Goal: Information Seeking & Learning: Compare options

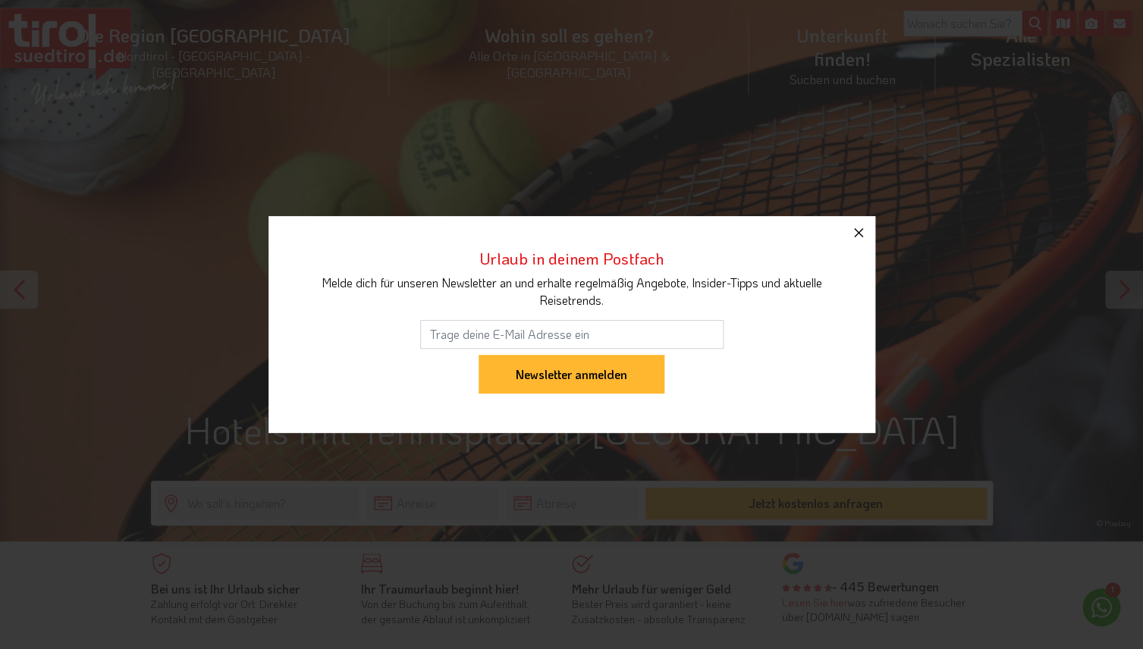
click at [856, 237] on icon "button" at bounding box center [859, 233] width 18 height 18
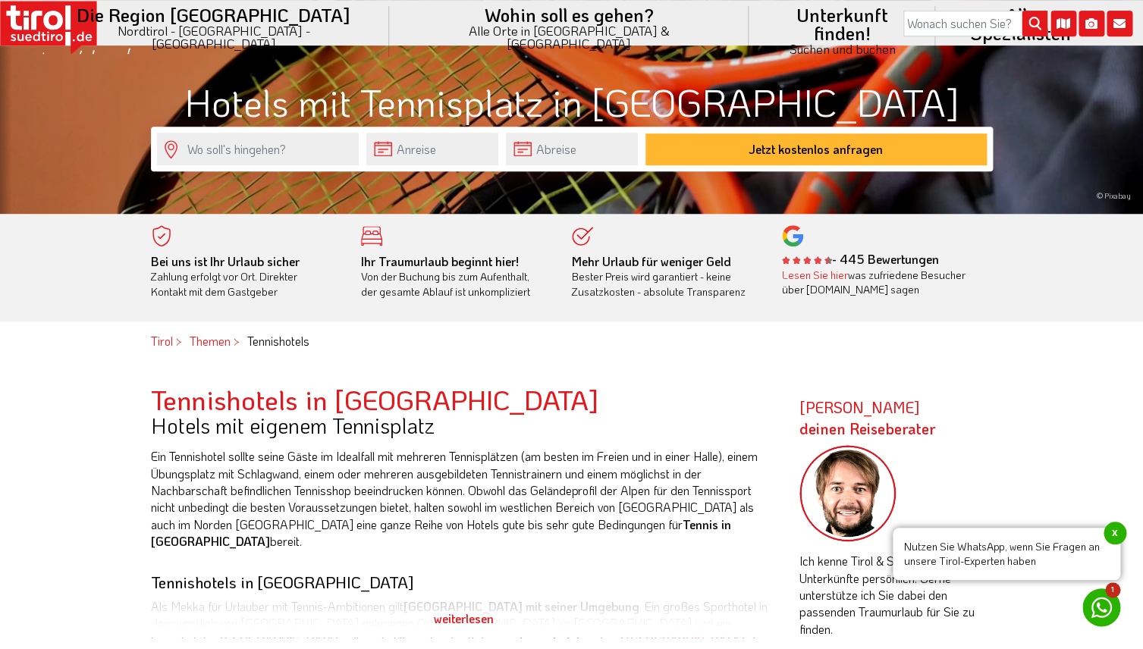
scroll to position [315, 0]
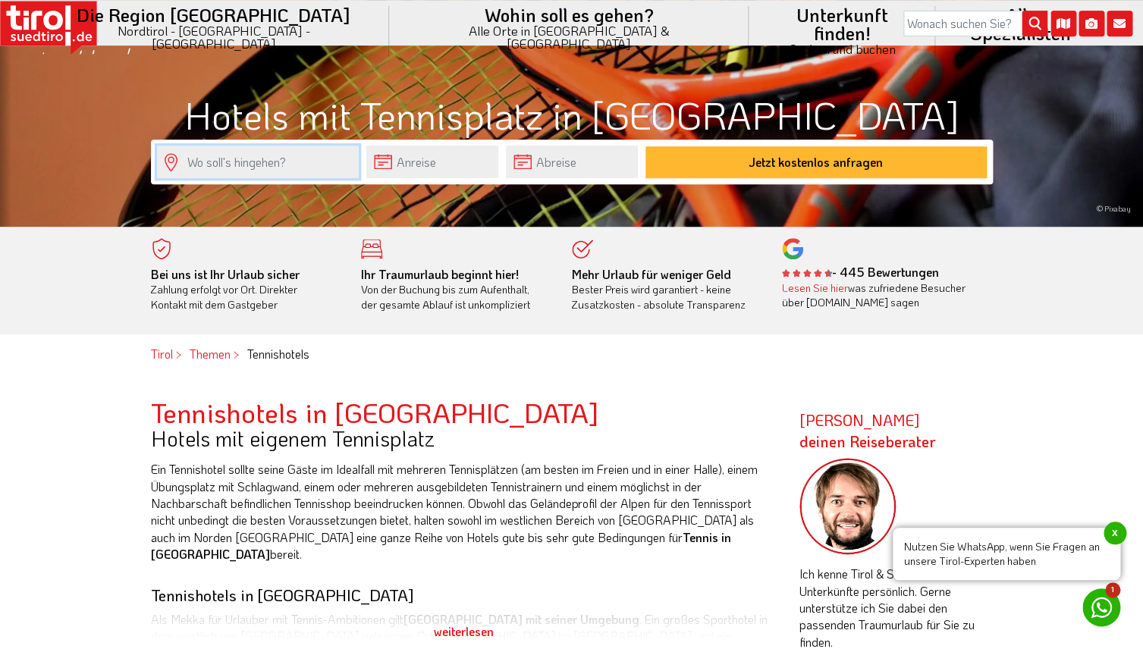
click at [240, 162] on input "text" at bounding box center [258, 162] width 202 height 33
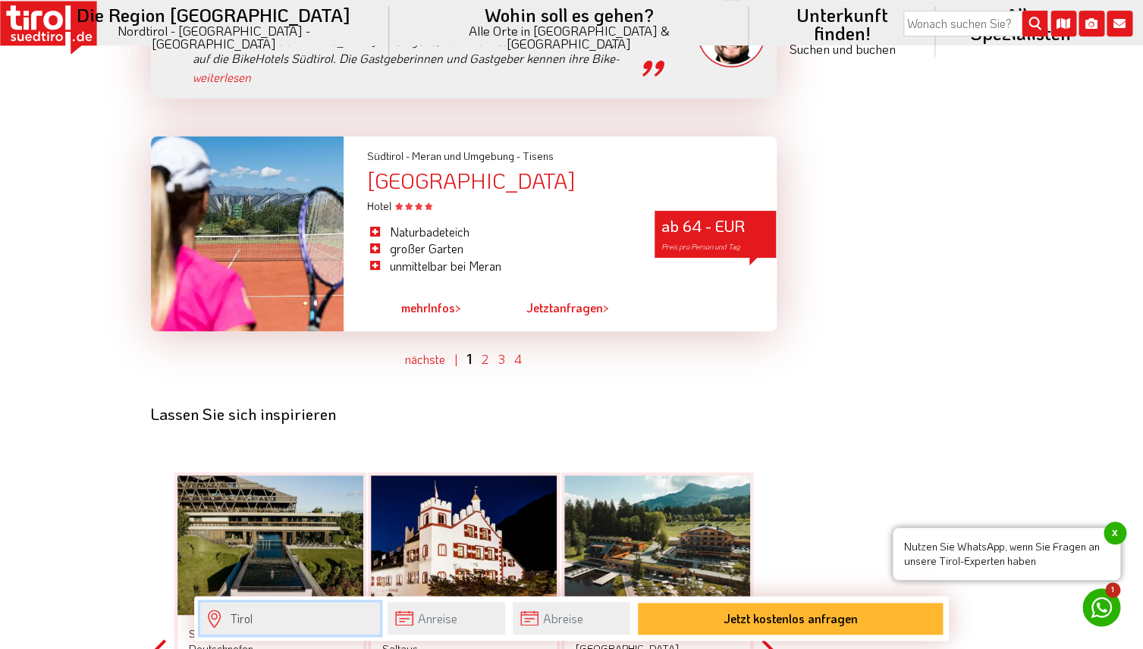
scroll to position [4521, 0]
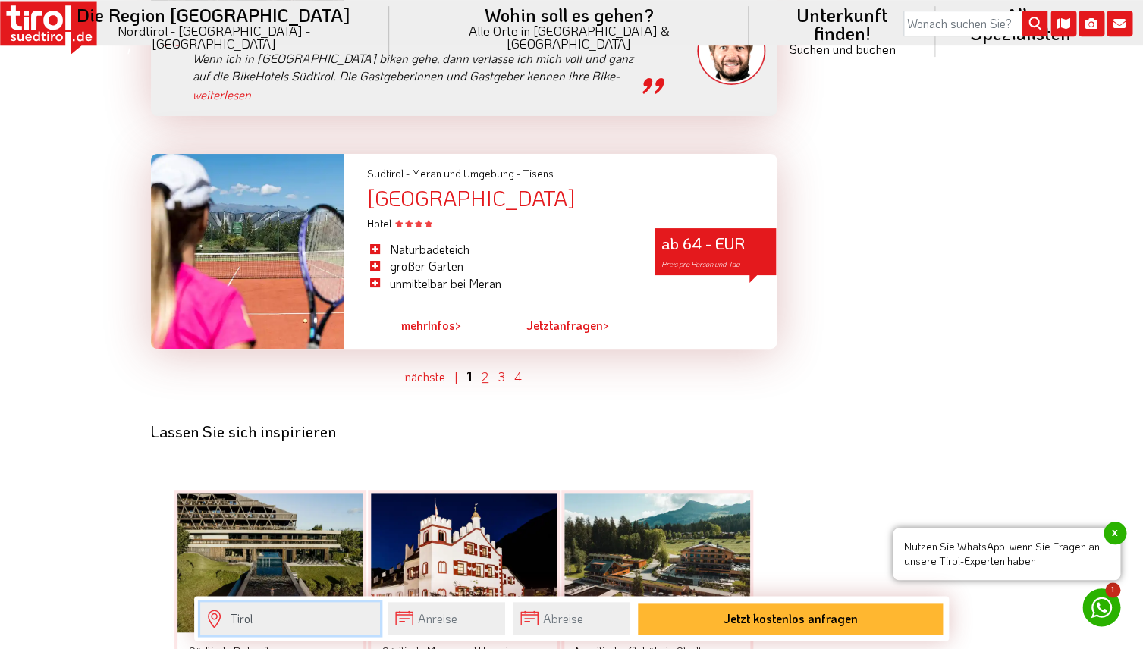
type input "Tirol"
click at [487, 369] on link "2" at bounding box center [485, 377] width 7 height 16
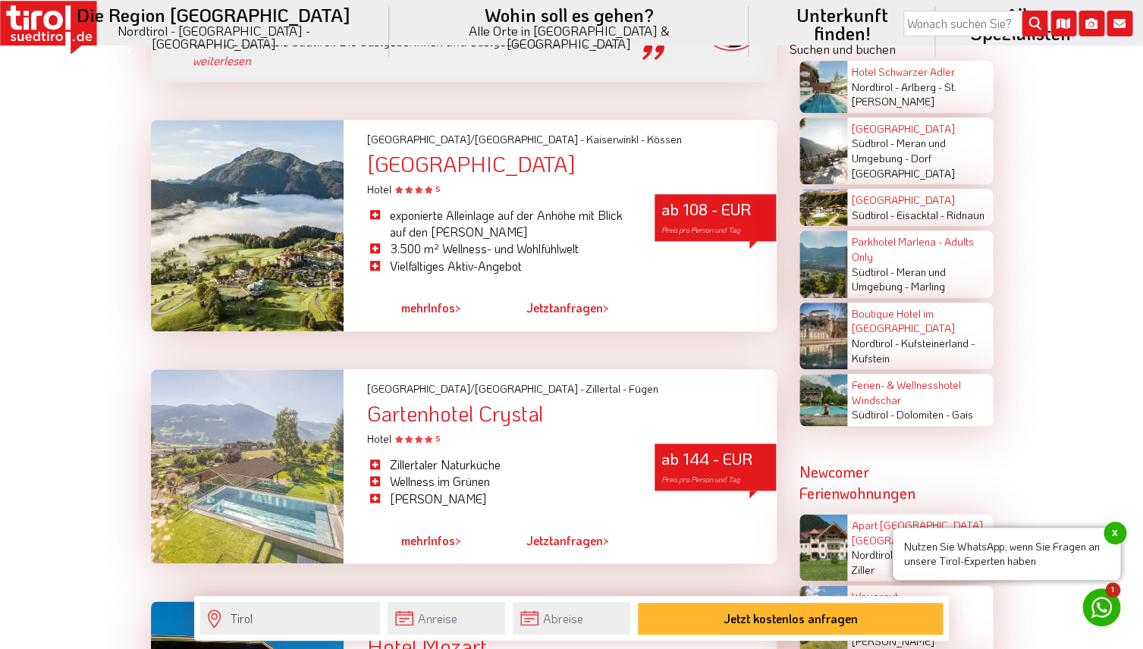
scroll to position [2706, 0]
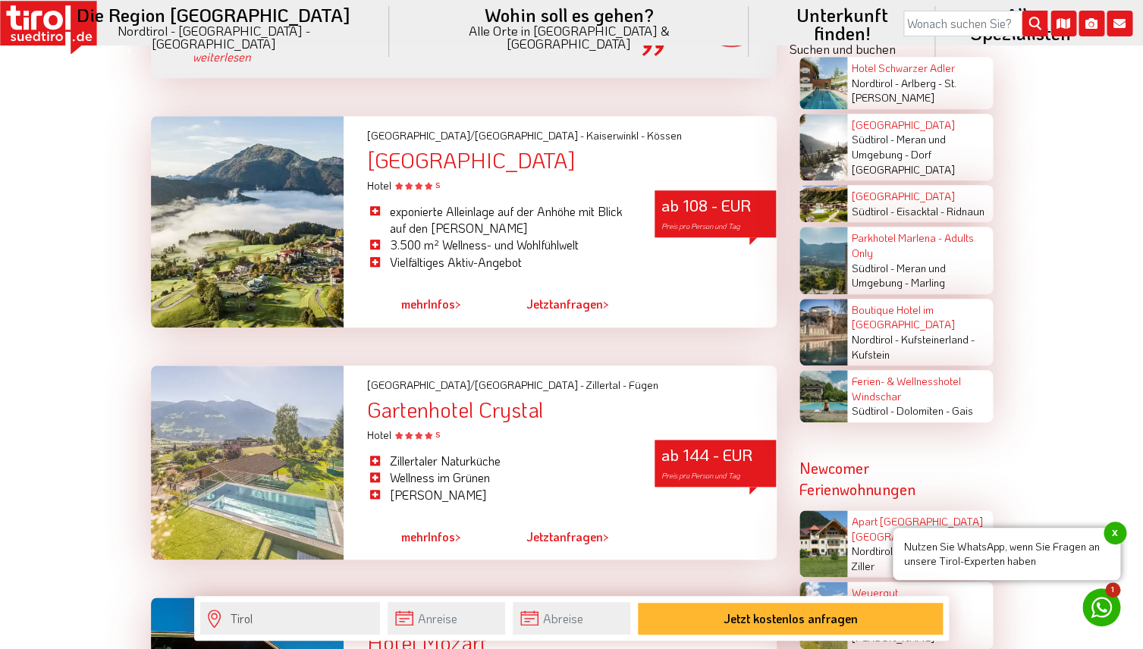
click at [454, 149] on div "[GEOGRAPHIC_DATA]" at bounding box center [571, 161] width 410 height 24
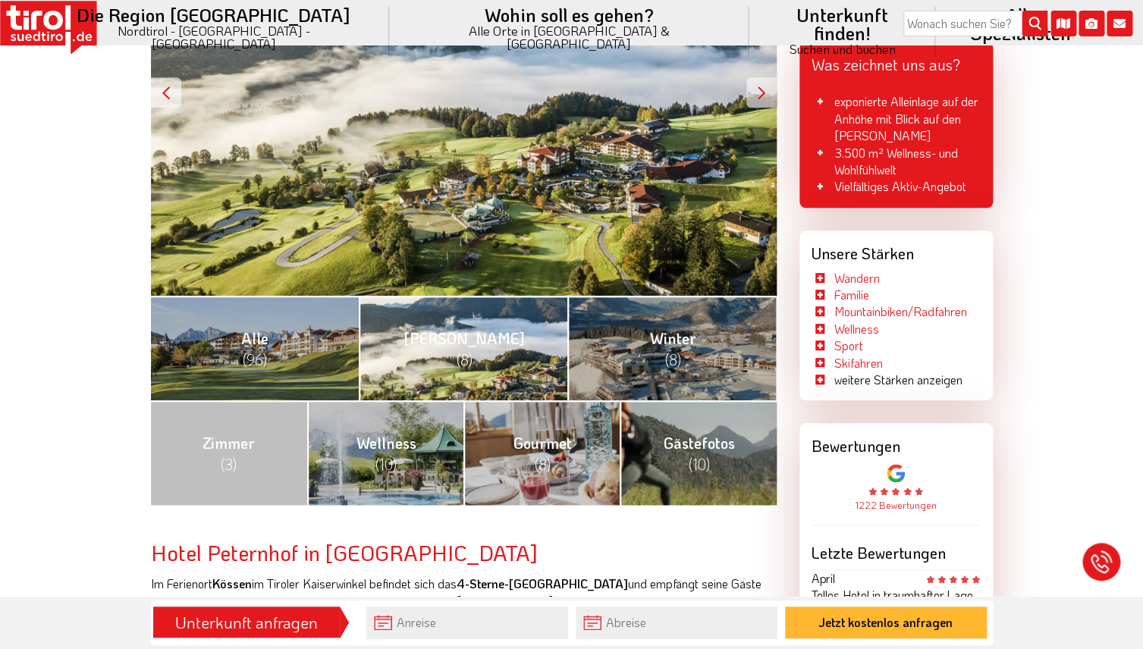
scroll to position [407, 0]
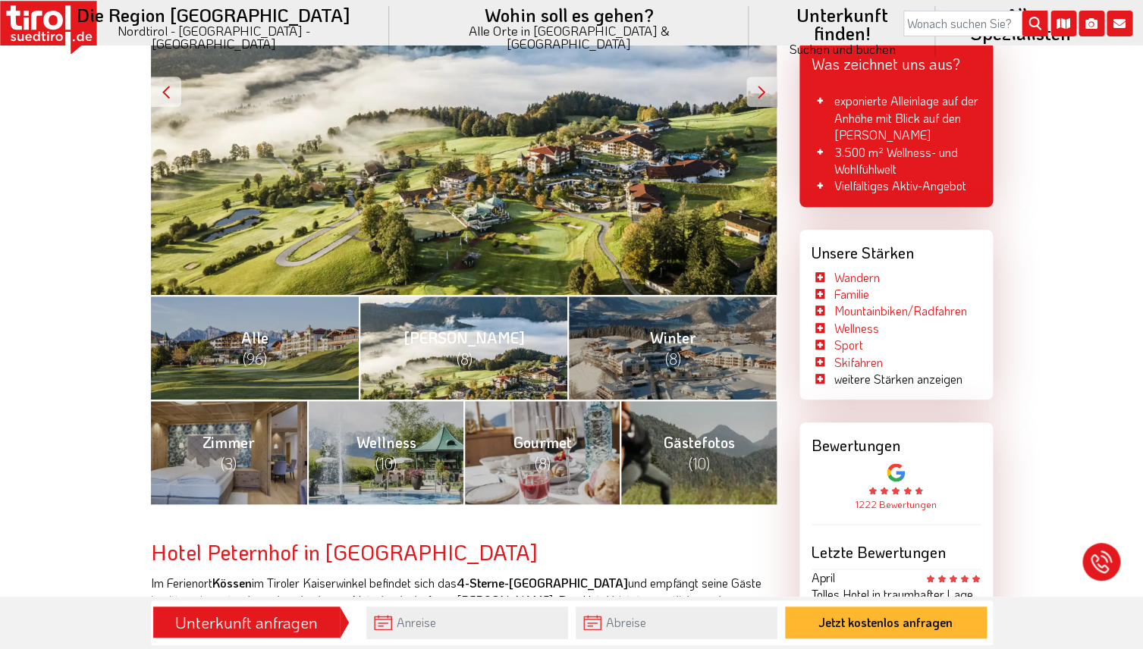
click at [486, 344] on span "Sommer (8)" at bounding box center [464, 348] width 121 height 41
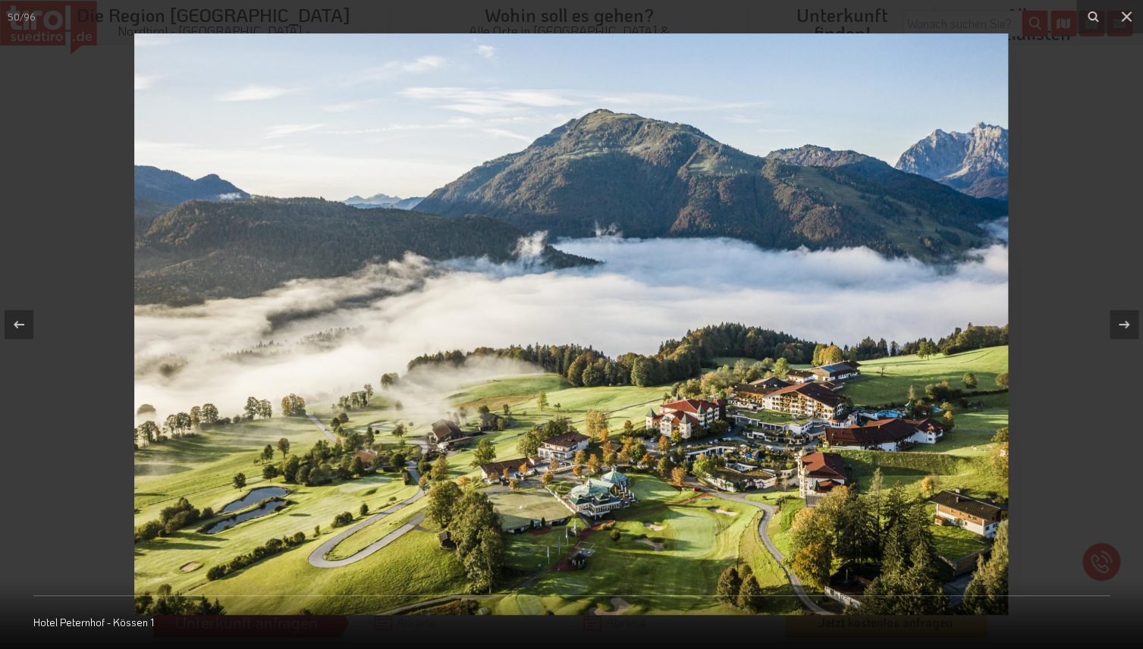
click at [546, 499] on img at bounding box center [571, 324] width 874 height 582
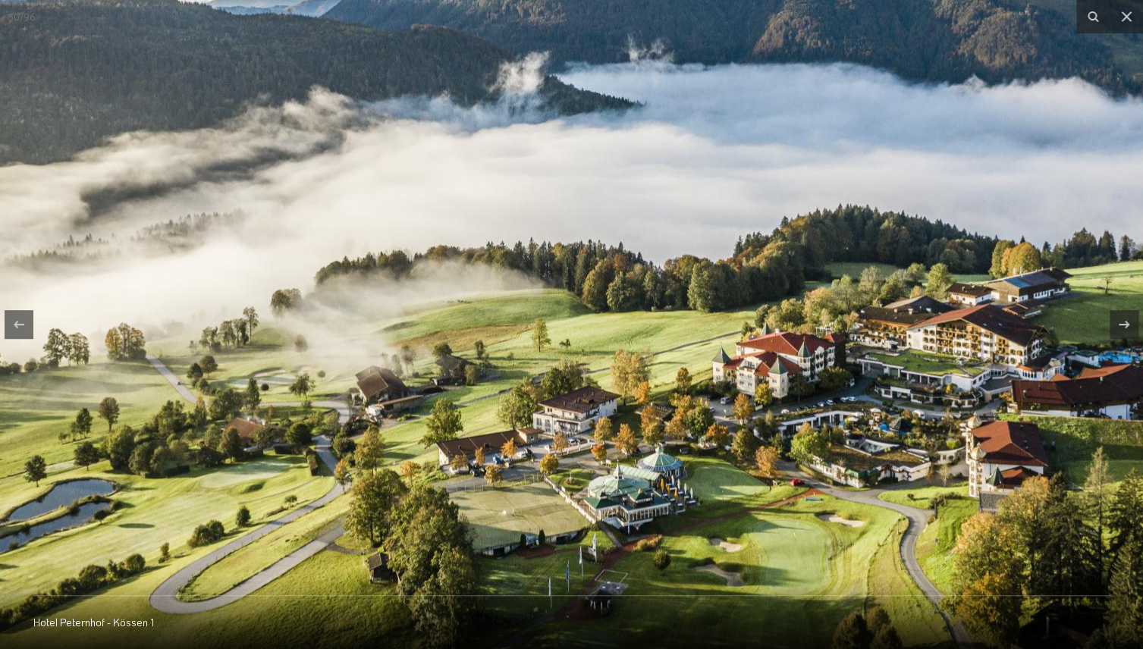
click at [546, 499] on img at bounding box center [588, 207] width 1457 height 970
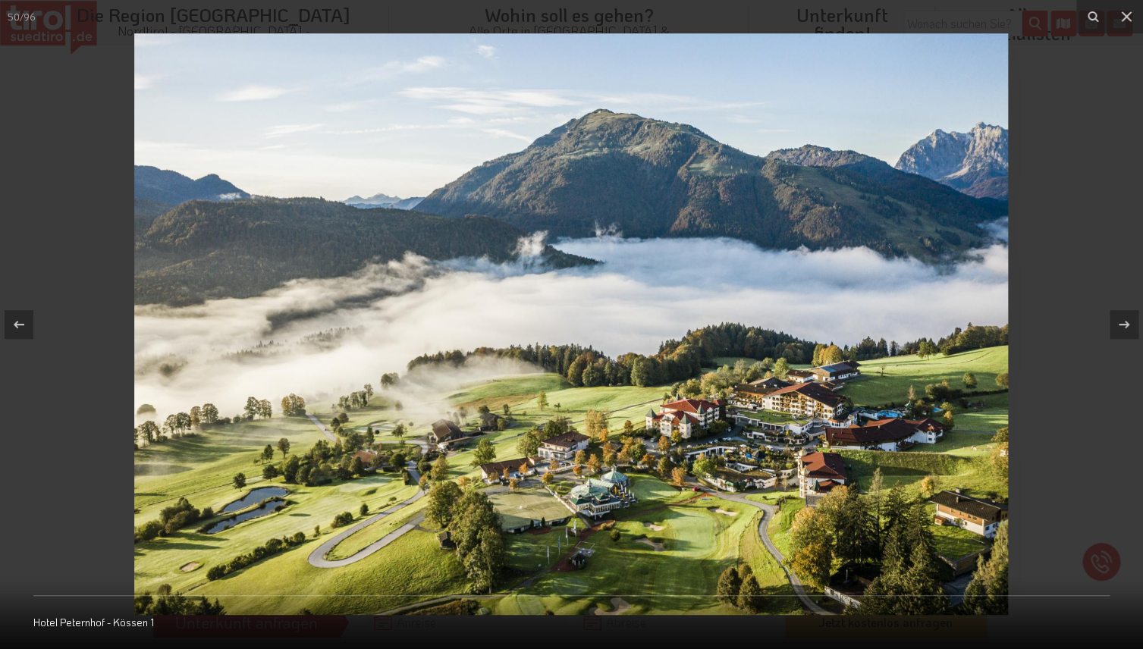
click at [546, 499] on img at bounding box center [571, 324] width 874 height 582
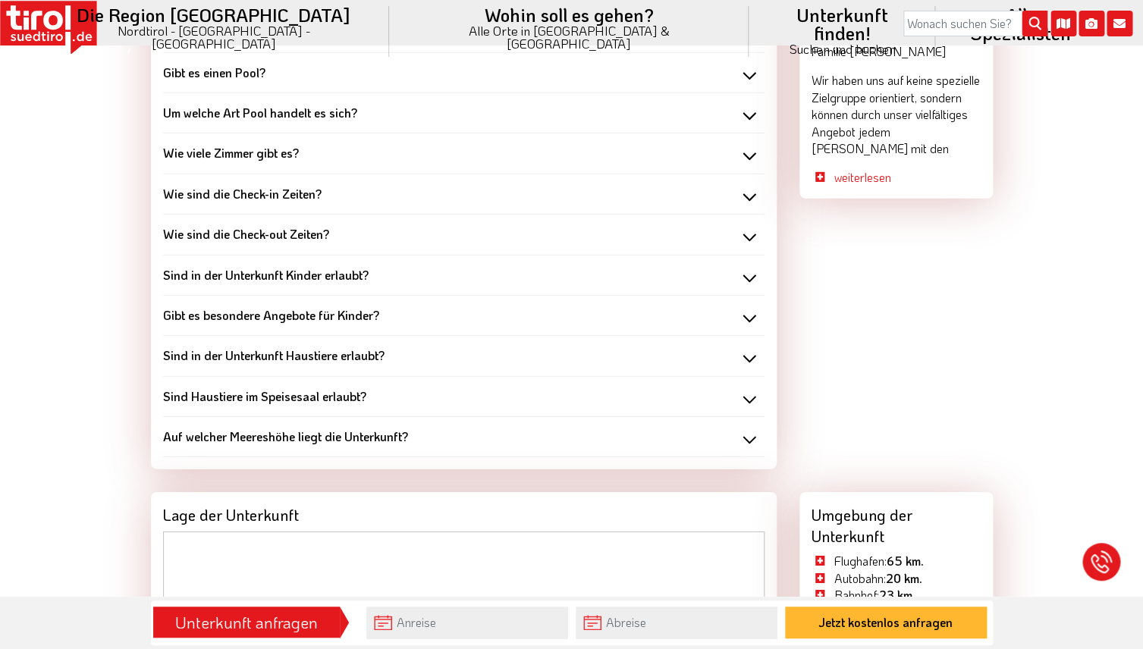
scroll to position [1607, 0]
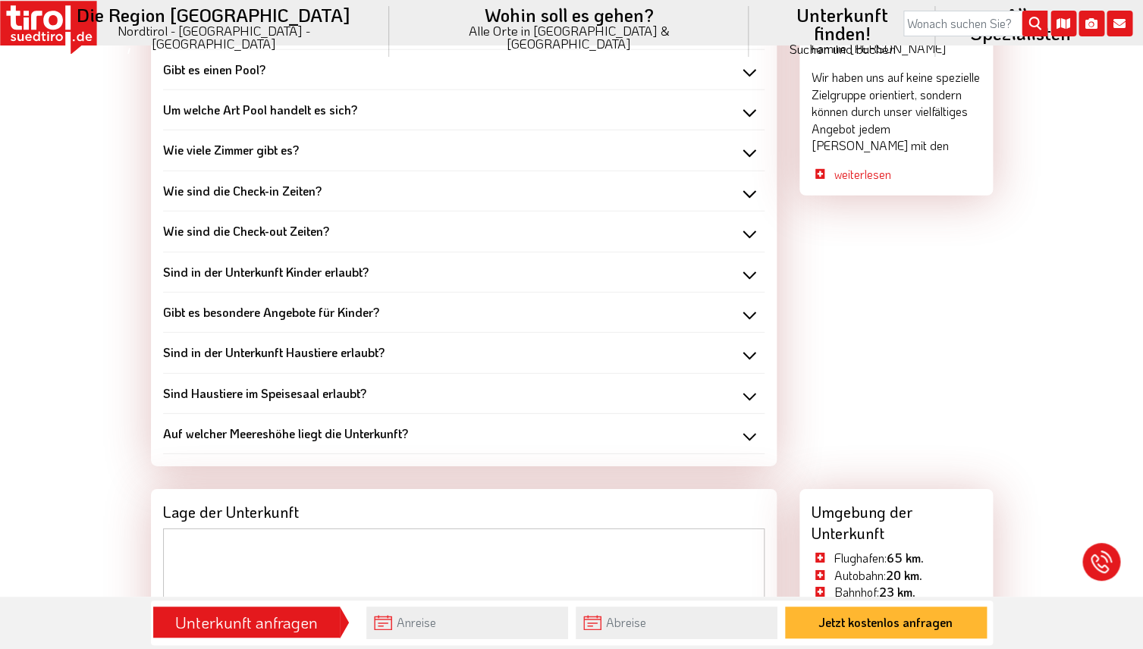
click at [750, 275] on div "Sind in der Unterkunft Kinder erlaubt?" at bounding box center [464, 272] width 602 height 17
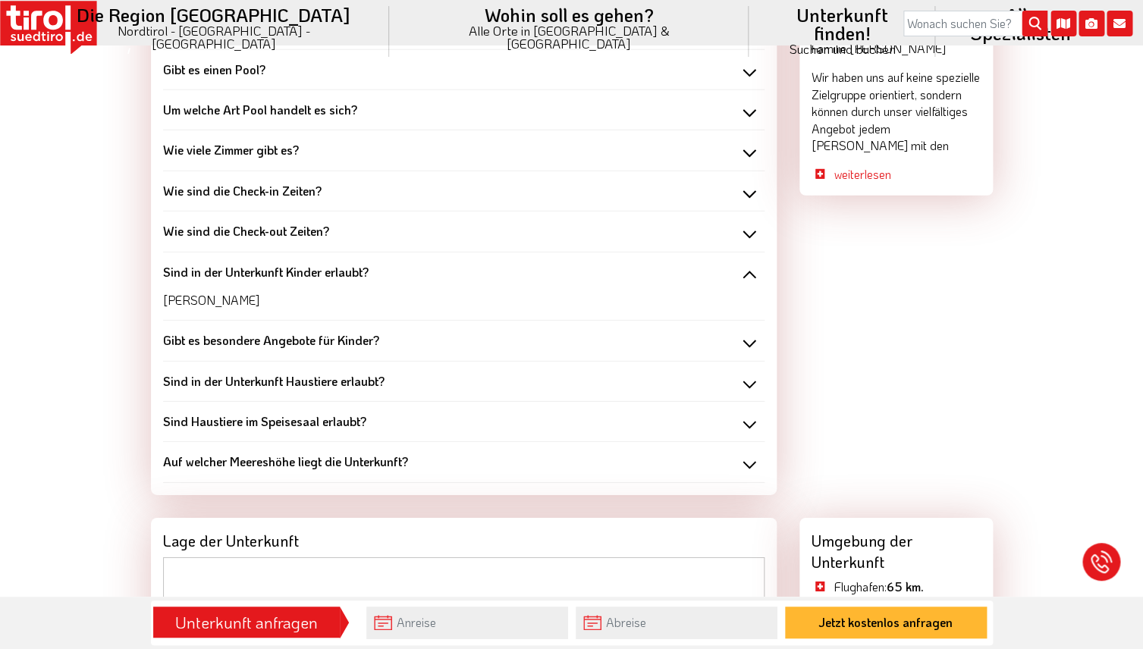
click at [750, 275] on div "Sind in der Unterkunft Kinder erlaubt?" at bounding box center [464, 272] width 602 height 17
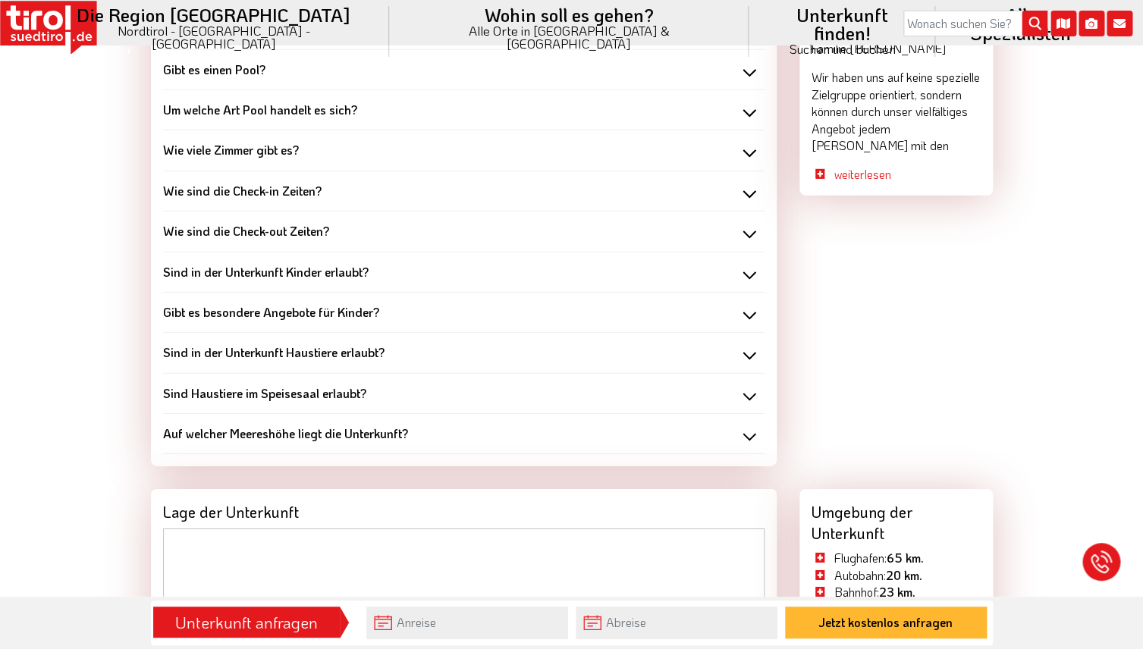
click at [751, 317] on div "Gibt es besondere Angebote für Kinder?" at bounding box center [464, 312] width 602 height 17
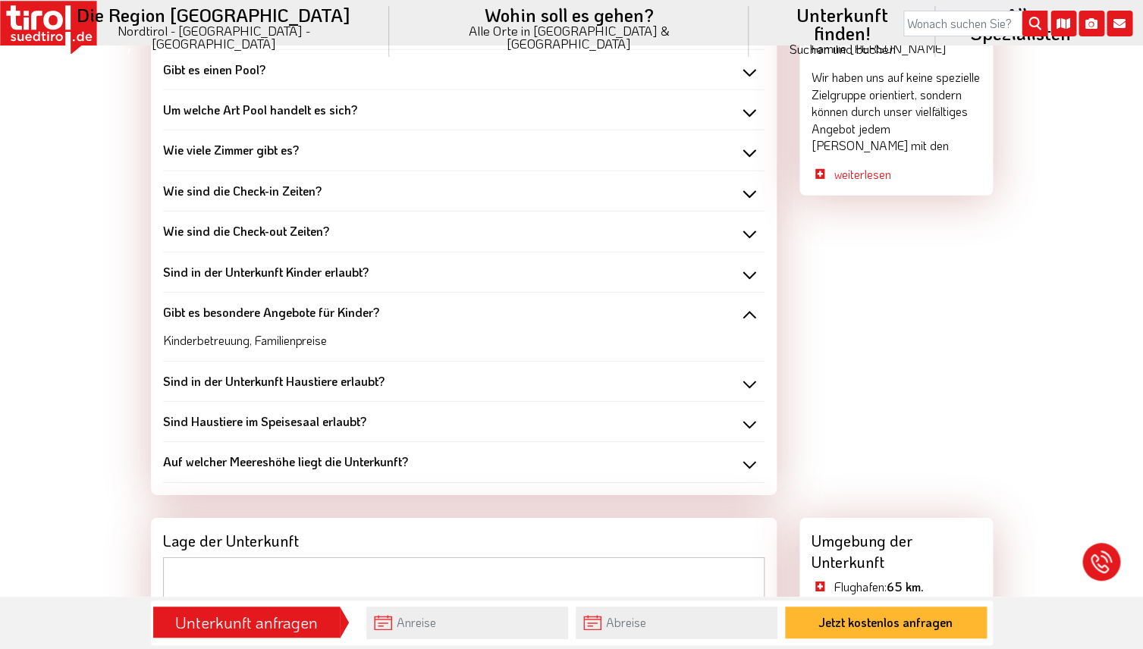
click at [751, 317] on div "Gibt es besondere Angebote für Kinder?" at bounding box center [464, 312] width 602 height 17
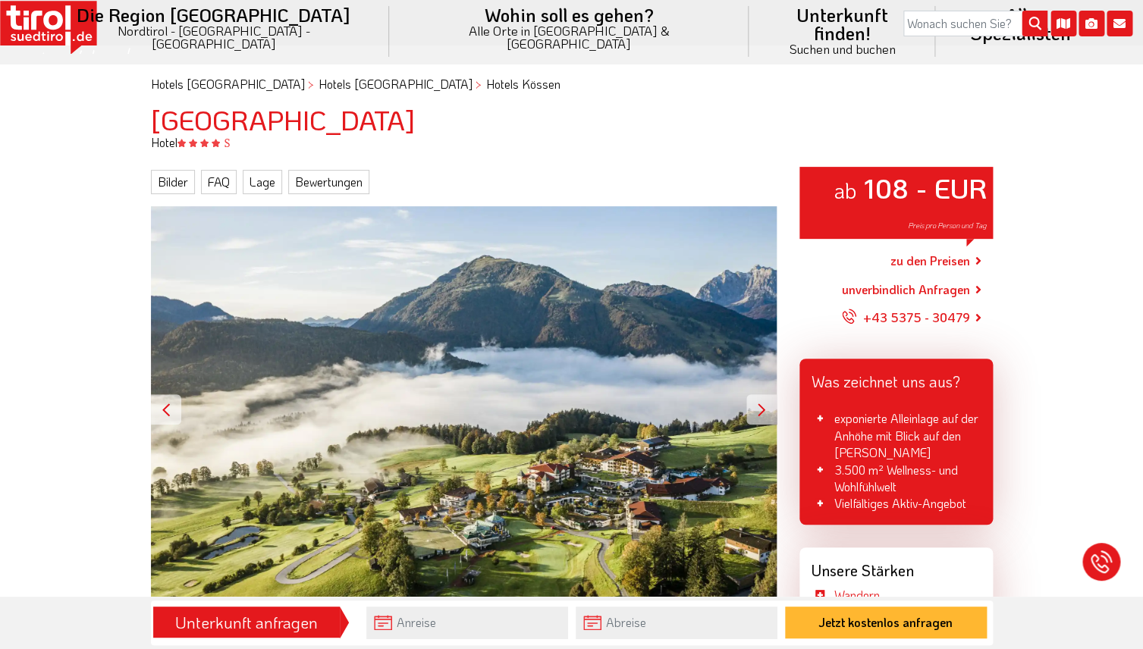
scroll to position [93, 0]
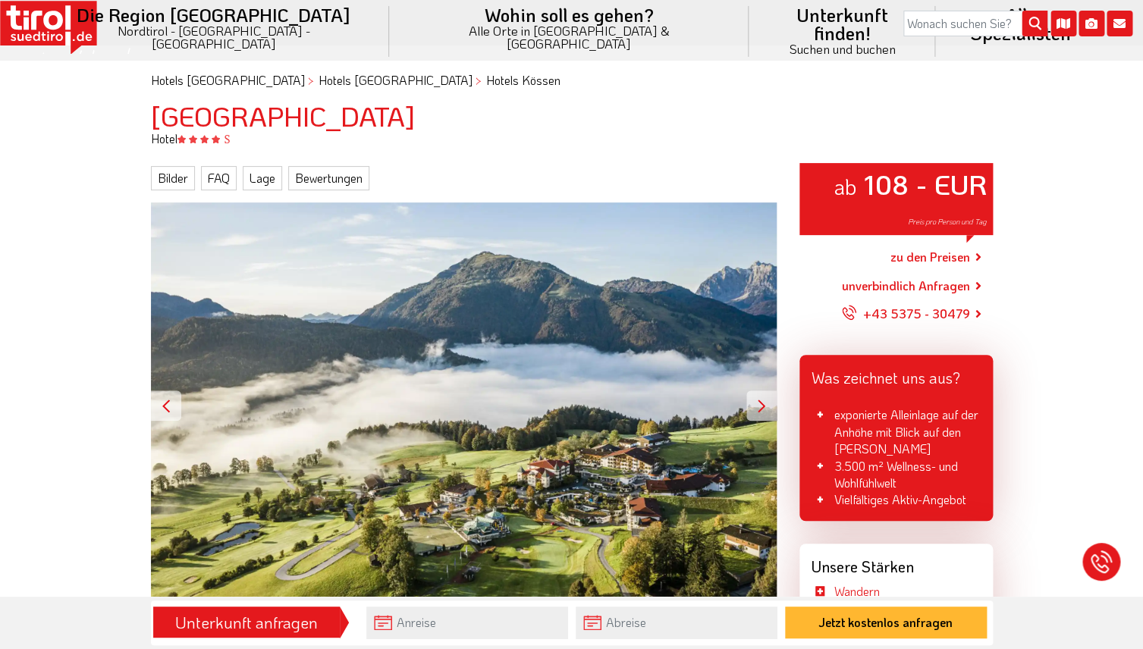
click at [929, 262] on link "zu den Preisen" at bounding box center [931, 257] width 80 height 38
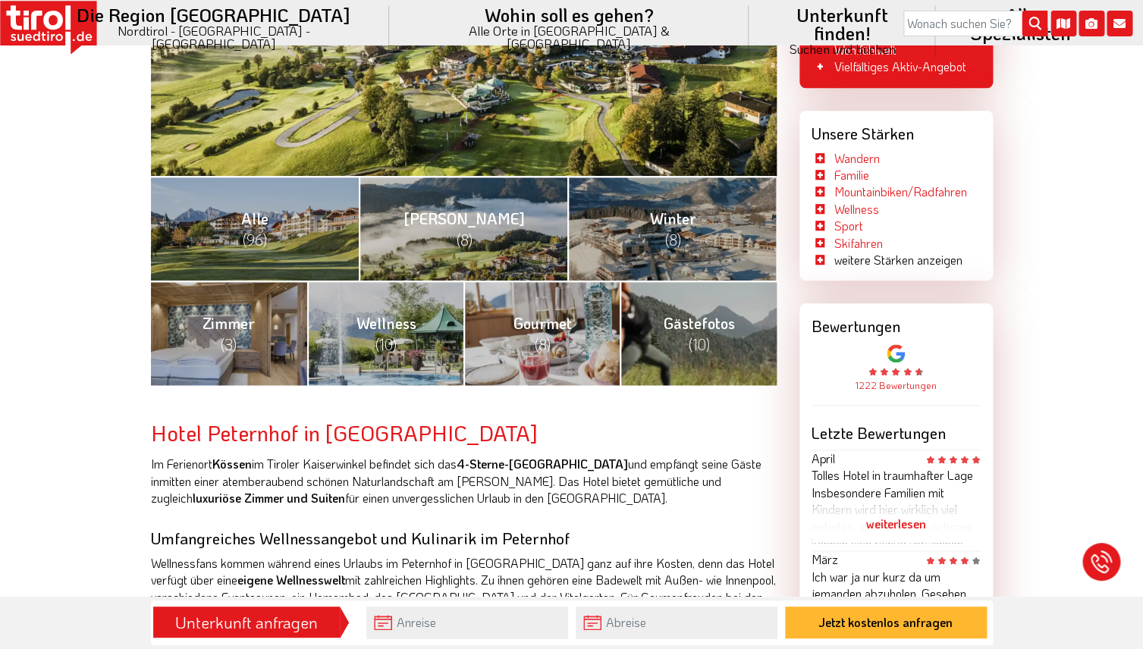
scroll to position [580, 0]
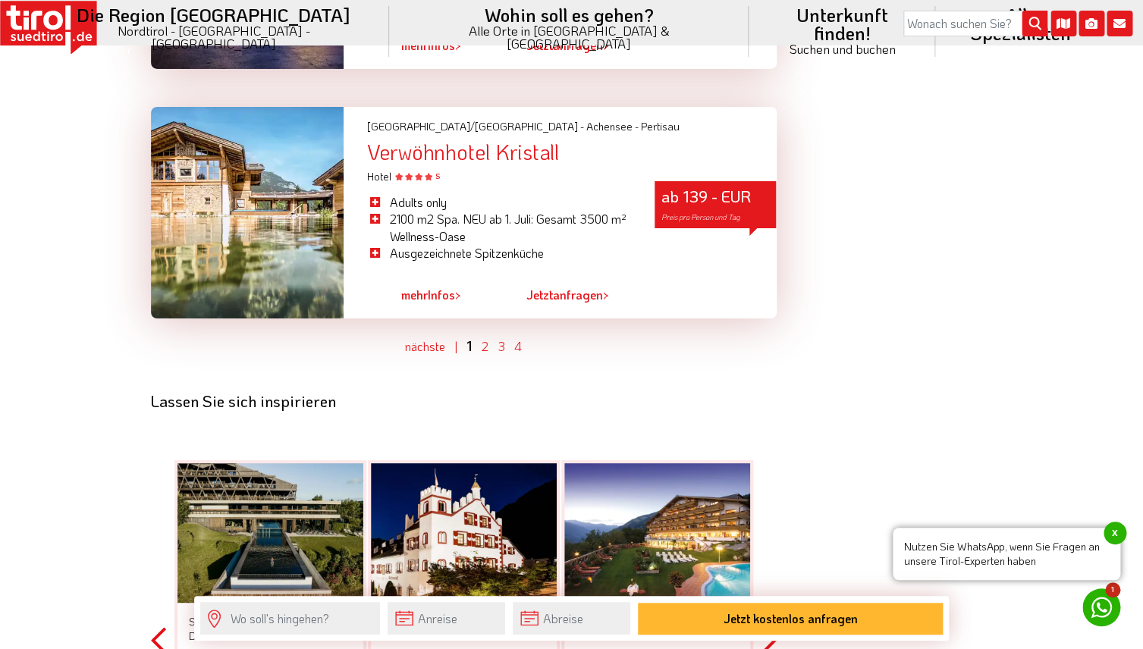
scroll to position [4392, 0]
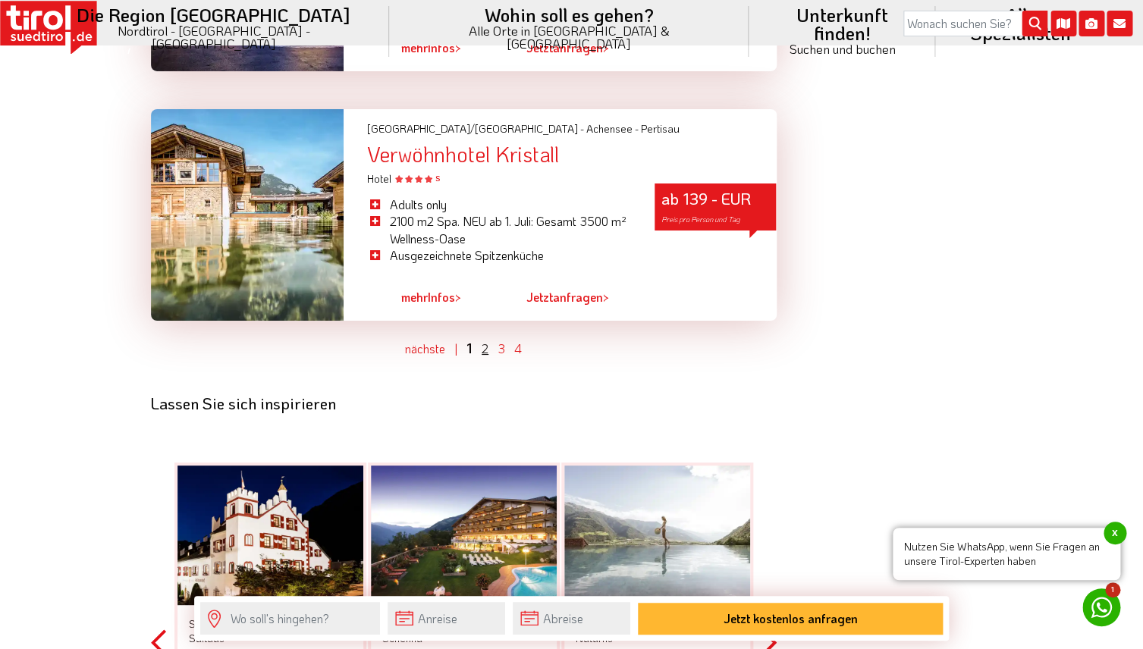
click at [486, 354] on link "2" at bounding box center [485, 349] width 7 height 16
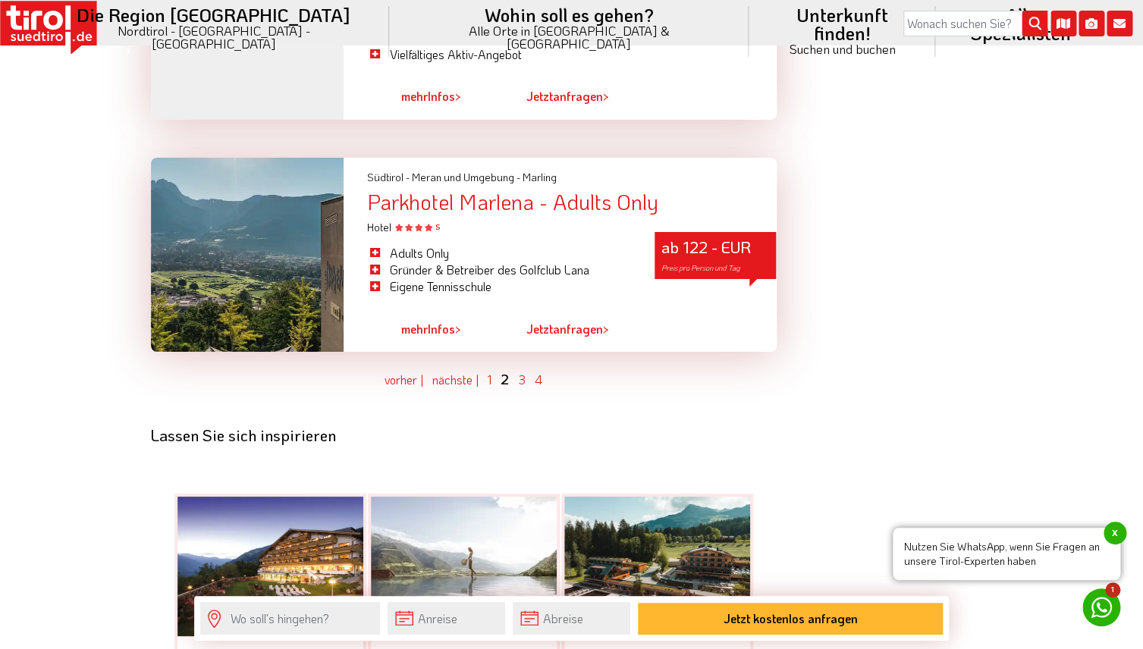
scroll to position [4360, 0]
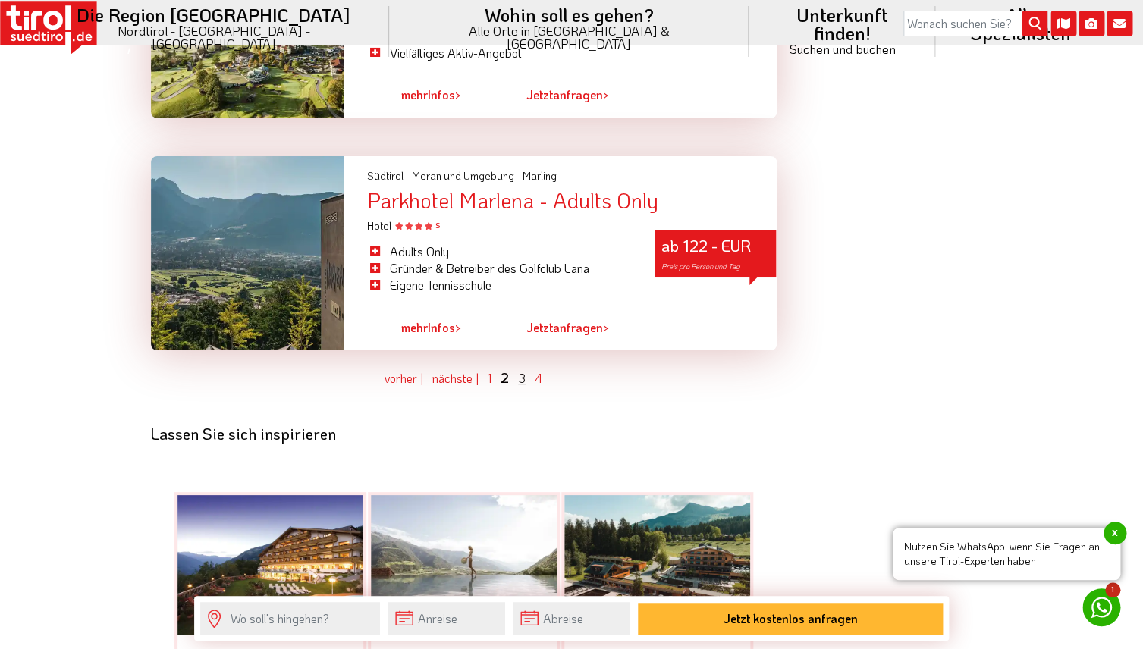
click at [523, 370] on link "3" at bounding box center [522, 378] width 8 height 16
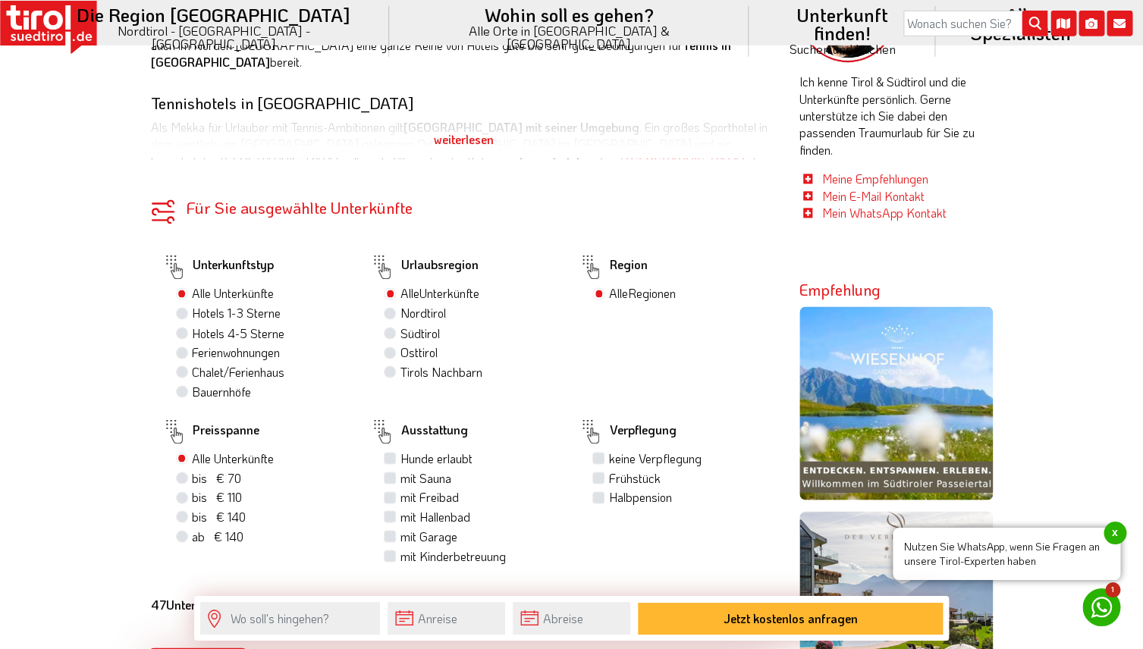
scroll to position [822, 0]
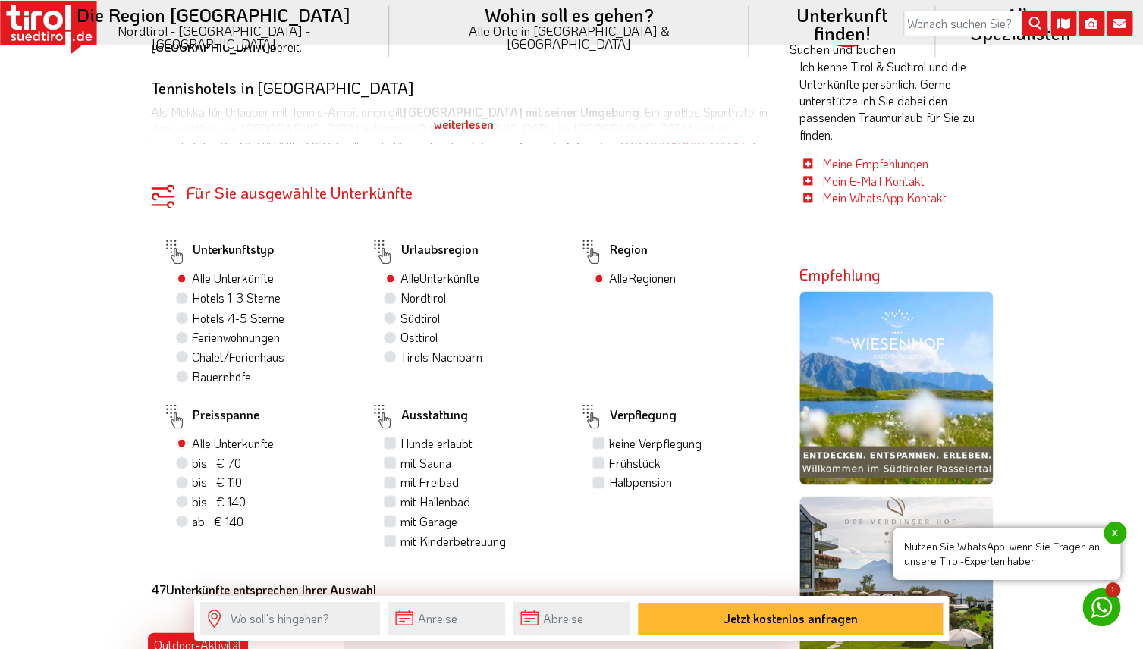
click at [400, 299] on label "Nordtirol" at bounding box center [423, 299] width 46 height 17
click at [391, 299] on input "Nordtirol" at bounding box center [392, 299] width 10 height 10
radio input "true"
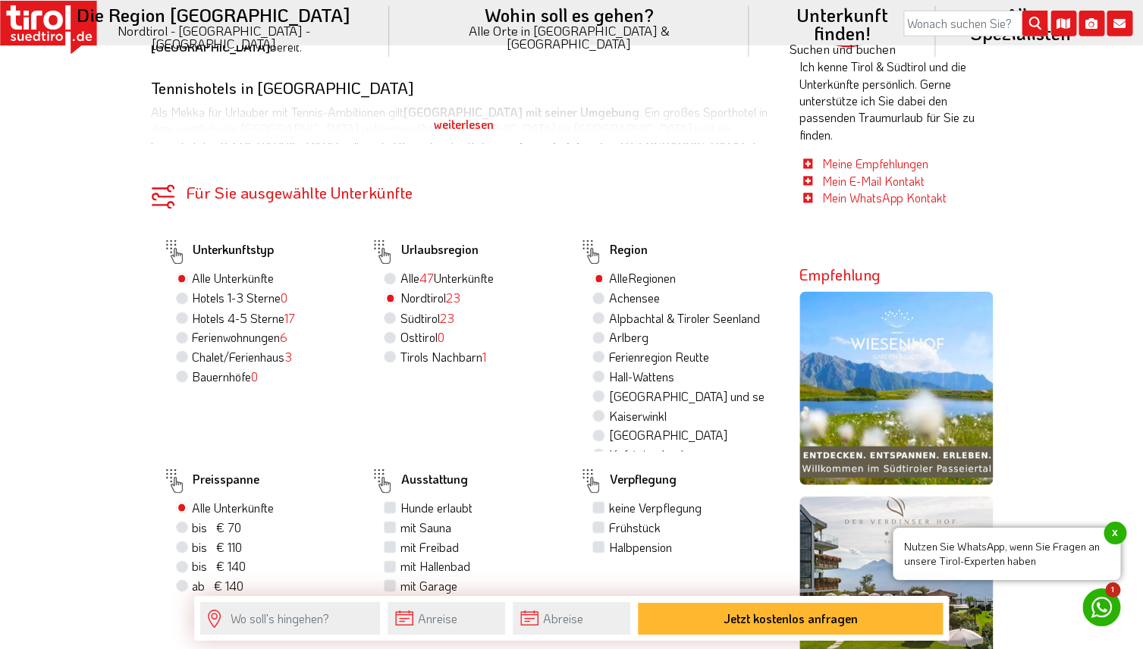
click at [400, 343] on label "Osttirol 0" at bounding box center [422, 337] width 44 height 17
click at [391, 342] on input "Osttirol 0" at bounding box center [392, 337] width 10 height 10
radio input "true"
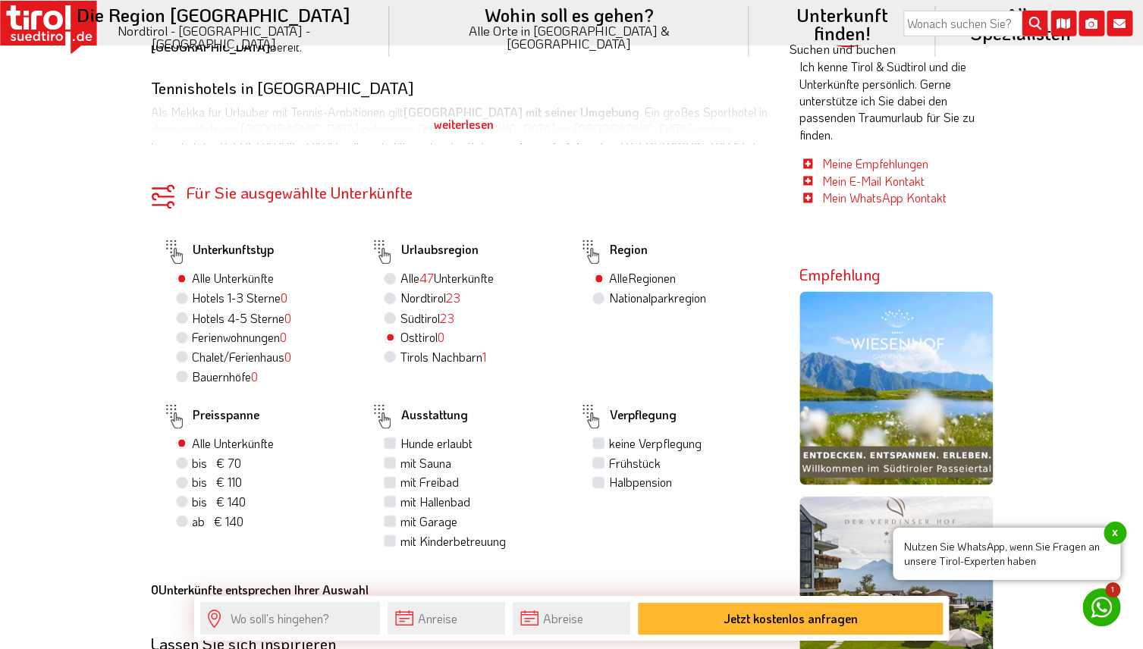
click at [400, 343] on label "Osttirol 0" at bounding box center [422, 337] width 44 height 17
click at [391, 342] on input "Osttirol 0" at bounding box center [392, 337] width 10 height 10
click at [400, 300] on label "Nordtirol 23" at bounding box center [430, 299] width 60 height 17
click at [391, 300] on input "Nordtirol 23" at bounding box center [392, 299] width 10 height 10
radio input "true"
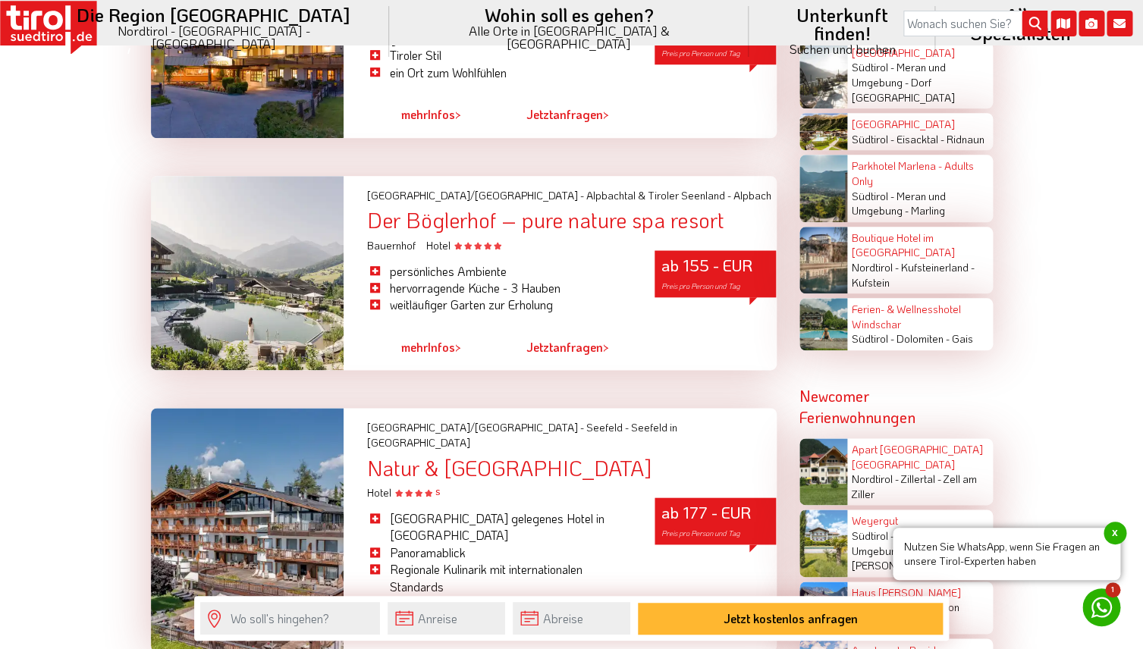
scroll to position [2779, 0]
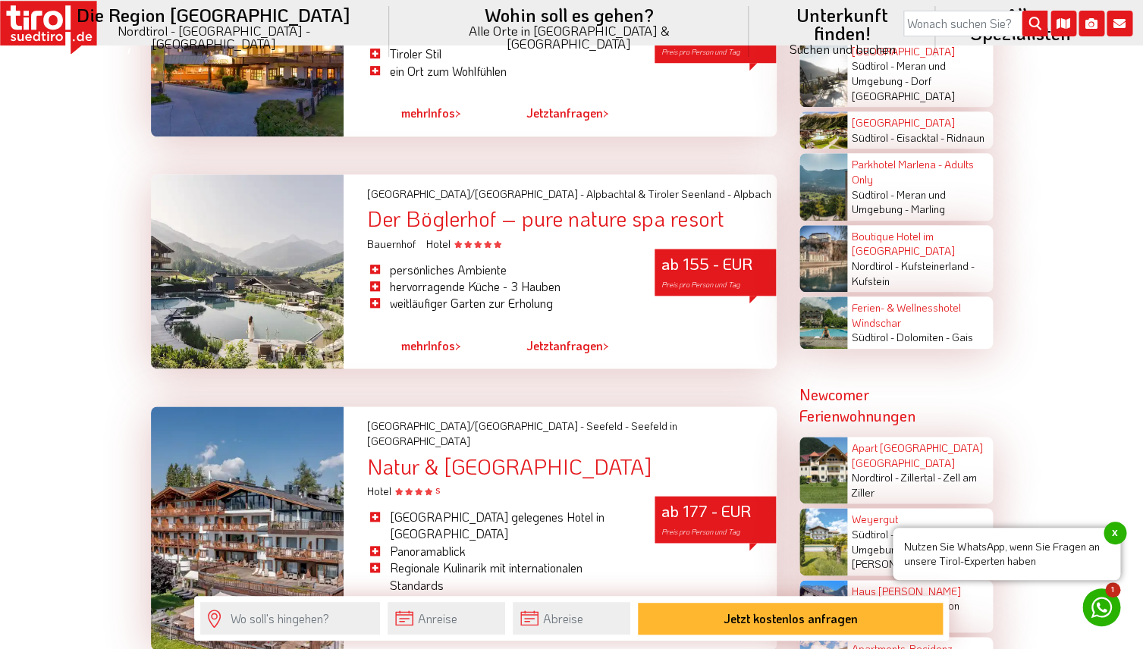
click at [512, 225] on div "Der Böglerhof – pure nature spa resort" at bounding box center [571, 219] width 410 height 24
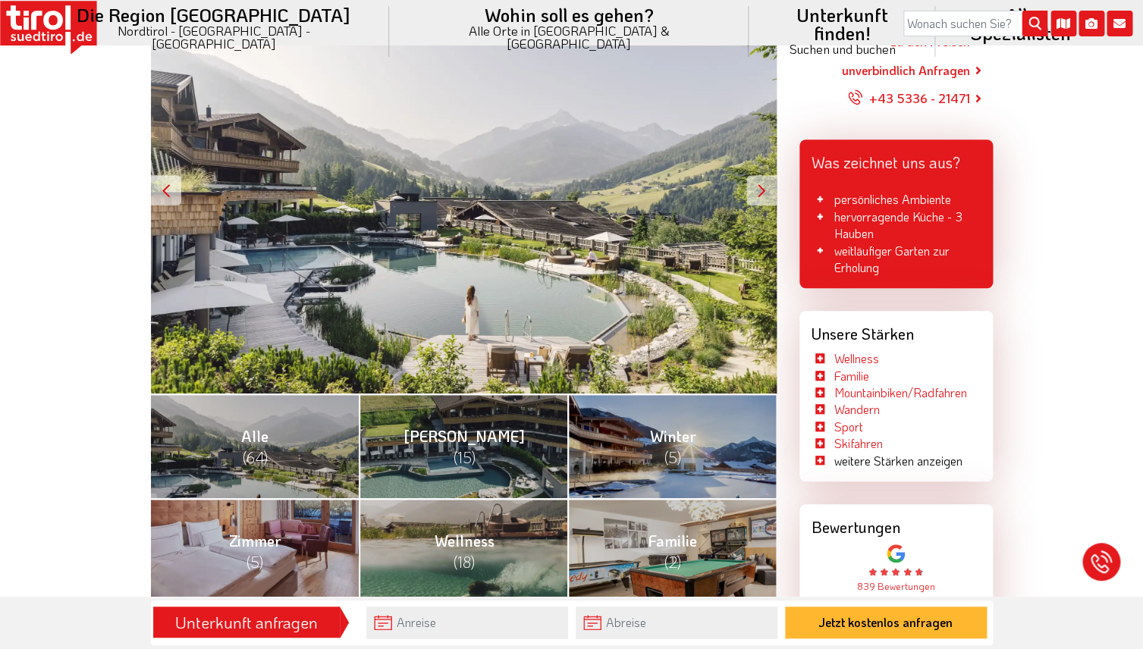
scroll to position [313, 0]
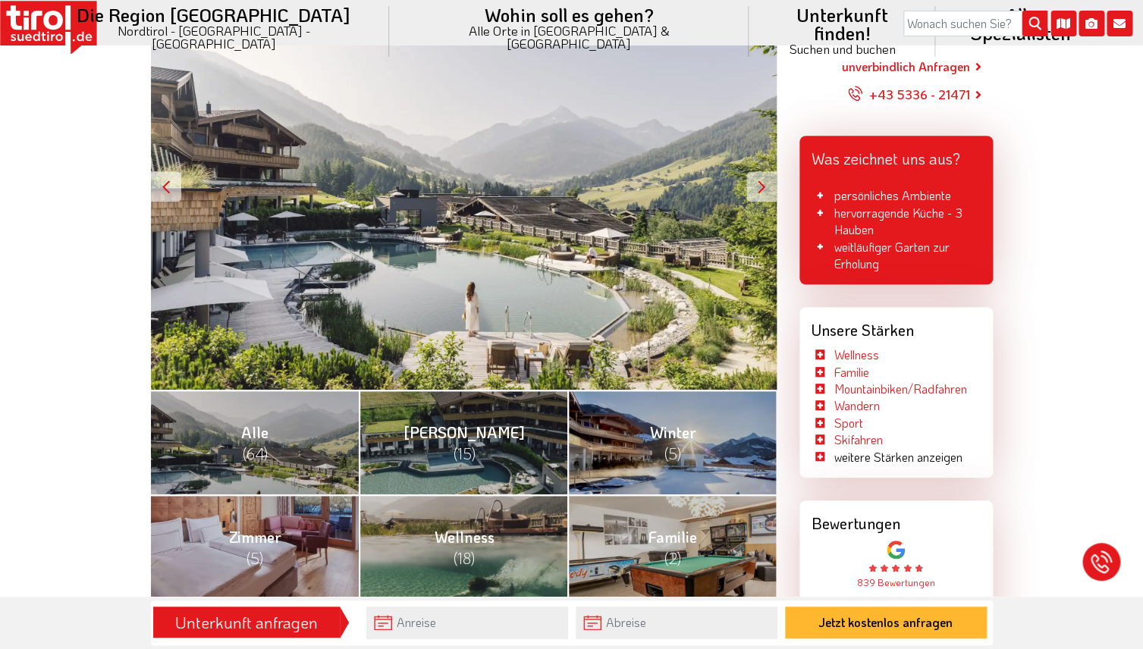
click at [882, 455] on li "weitere Stärken anzeigen" at bounding box center [887, 457] width 151 height 17
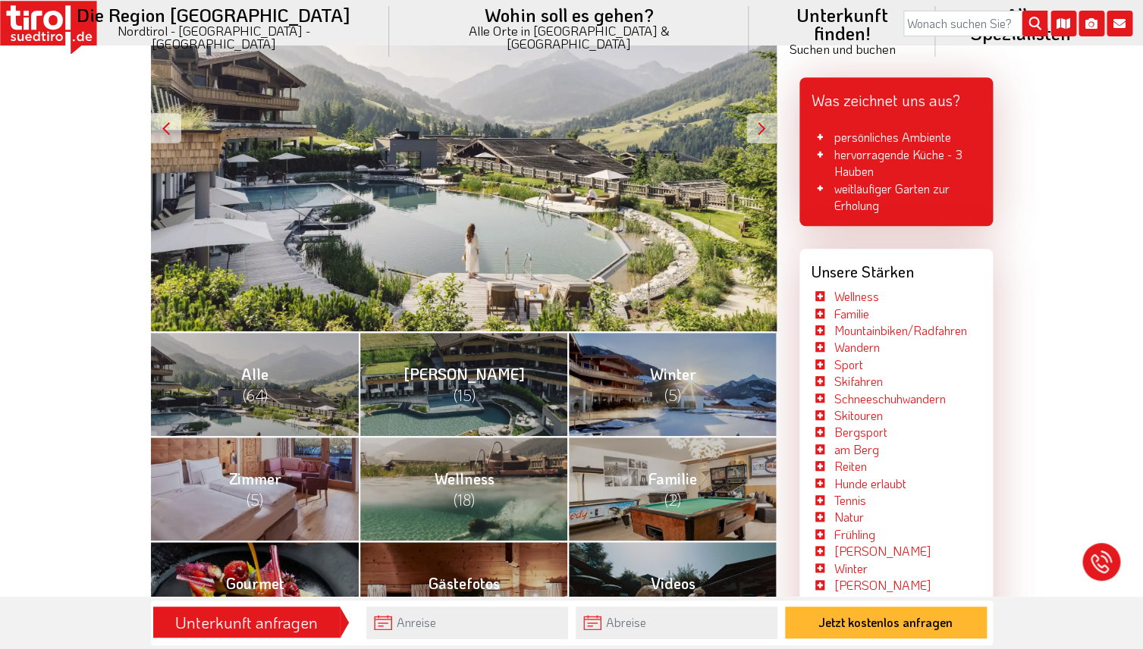
scroll to position [373, 0]
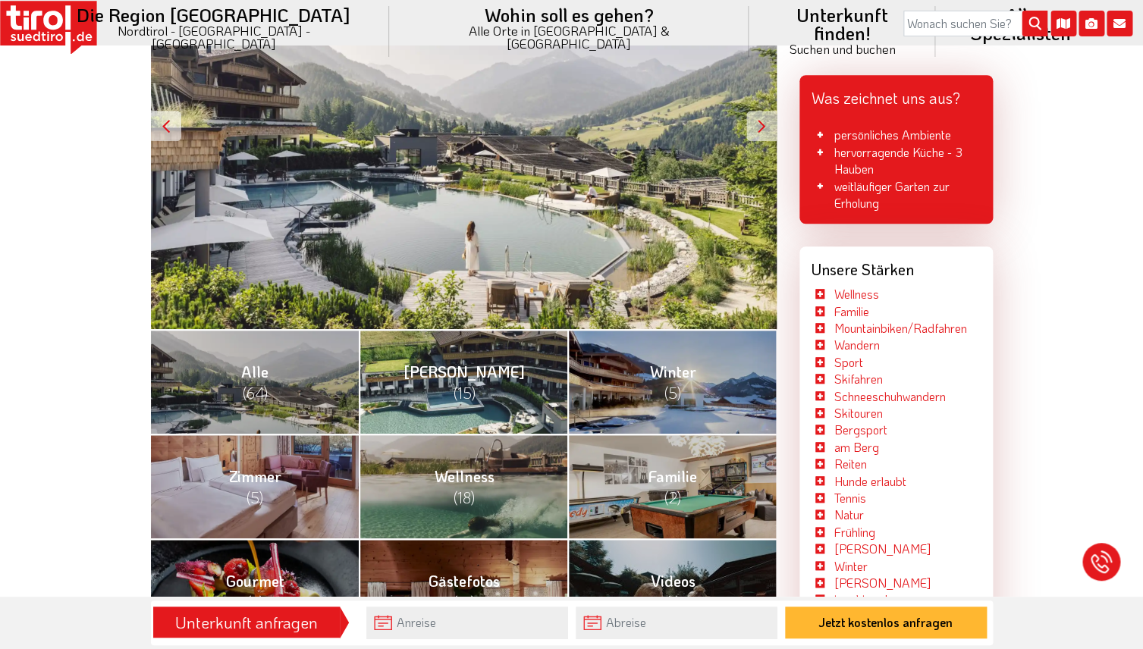
click at [476, 402] on link "Sommer (15)" at bounding box center [463, 381] width 209 height 105
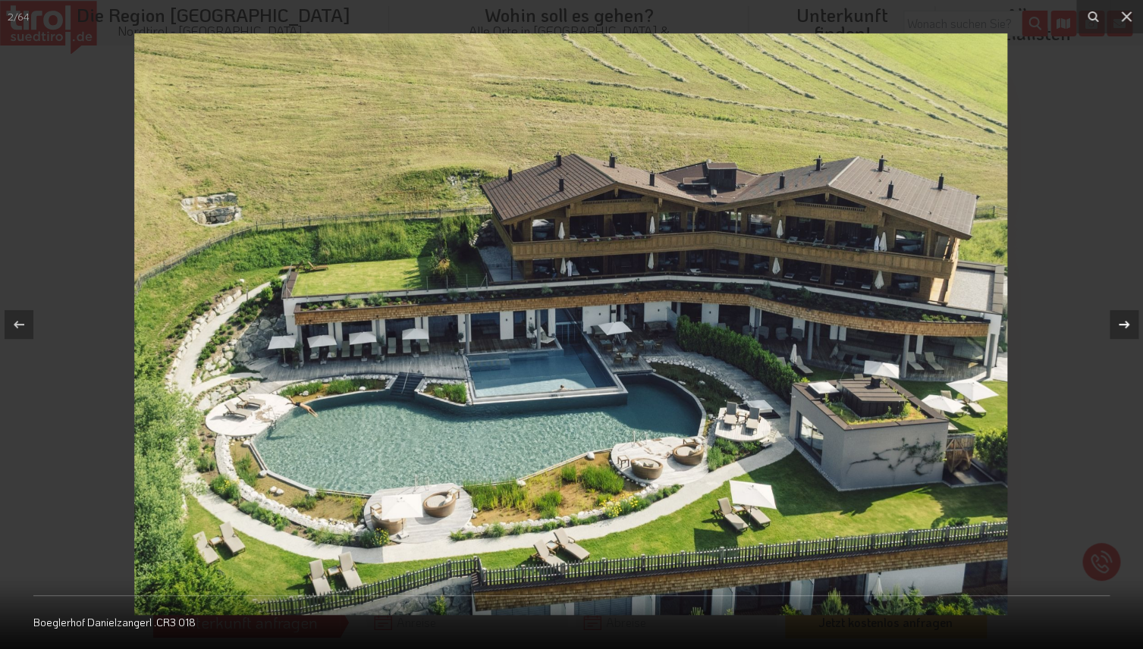
click at [1127, 327] on icon at bounding box center [1124, 325] width 11 height 8
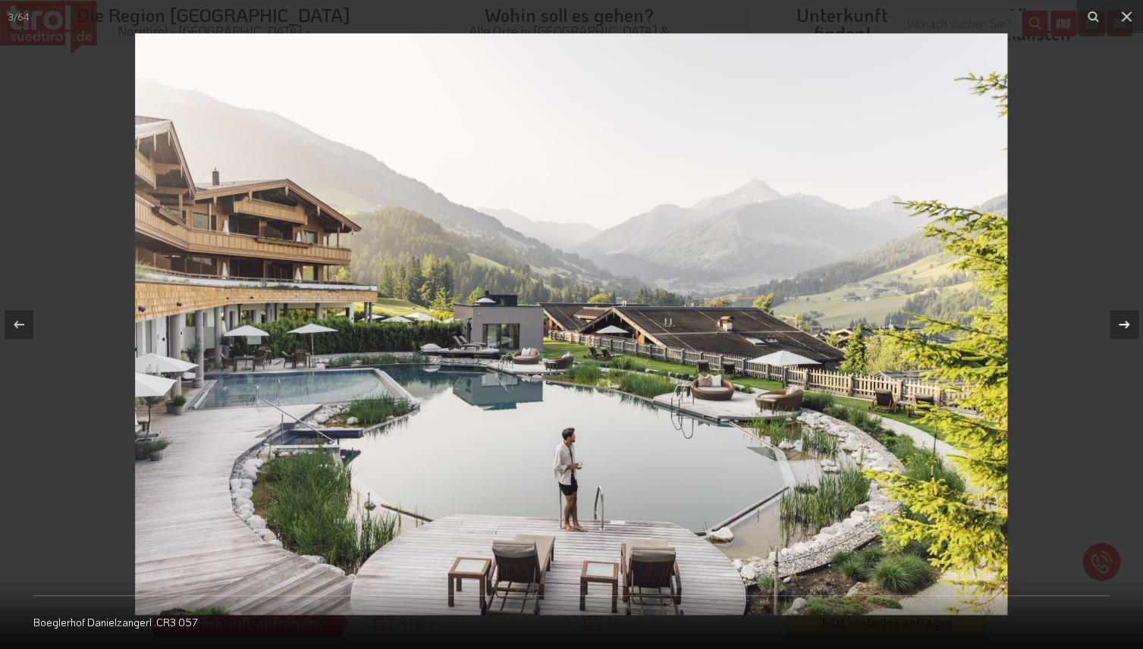
click at [1127, 327] on icon at bounding box center [1124, 325] width 11 height 8
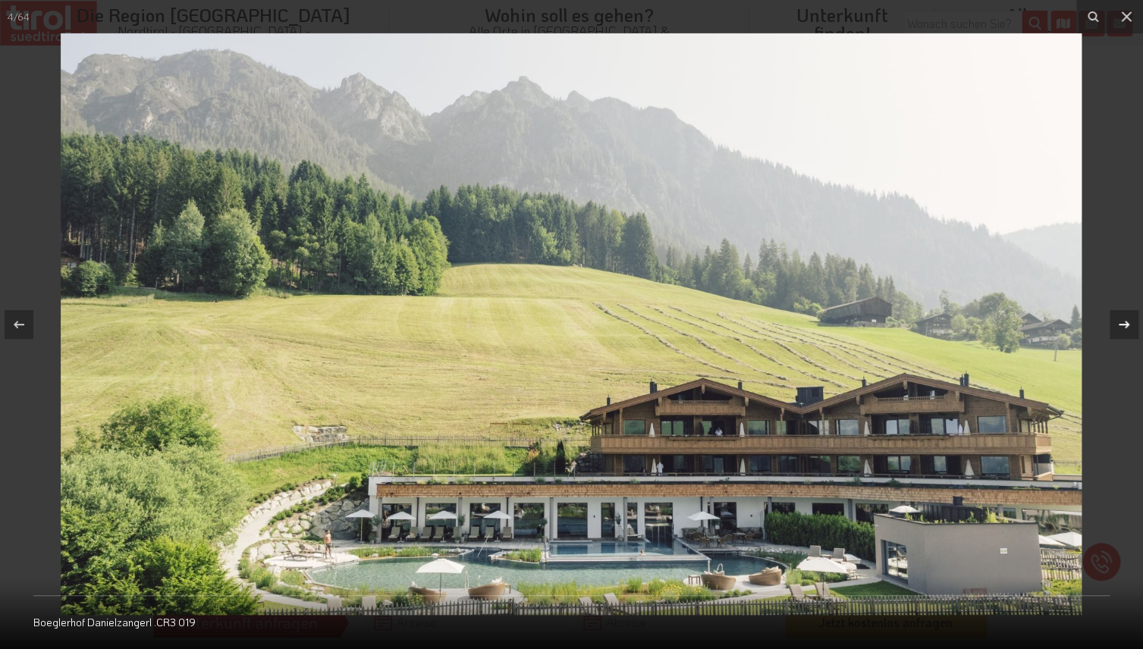
click at [1127, 327] on icon at bounding box center [1124, 325] width 11 height 8
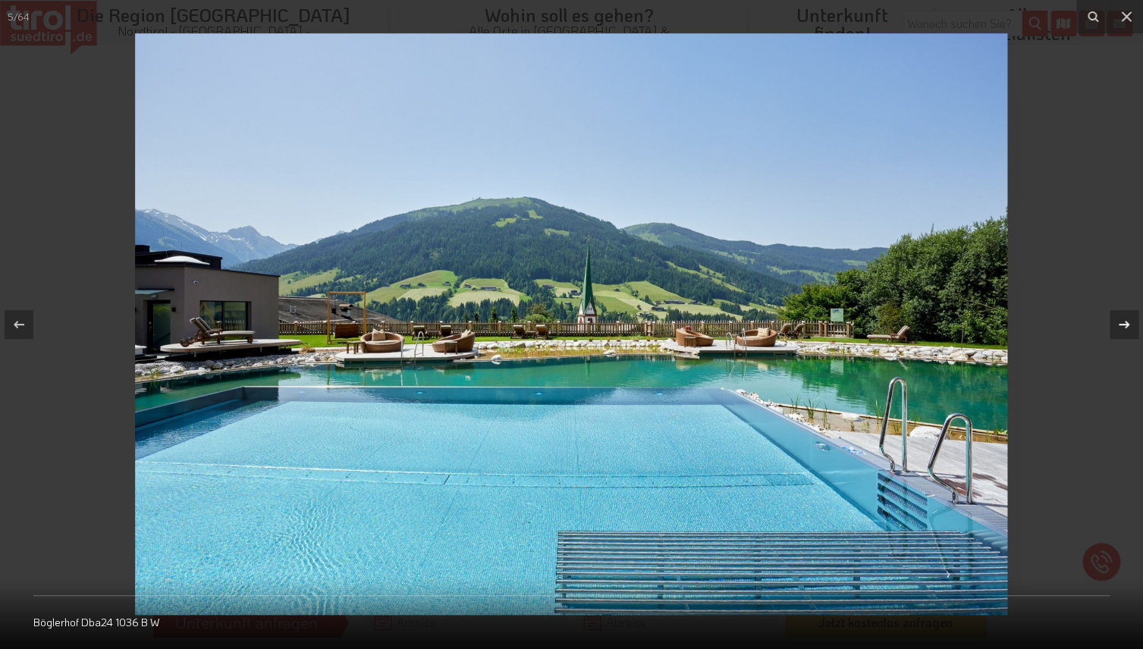
click at [1127, 327] on icon at bounding box center [1124, 325] width 11 height 8
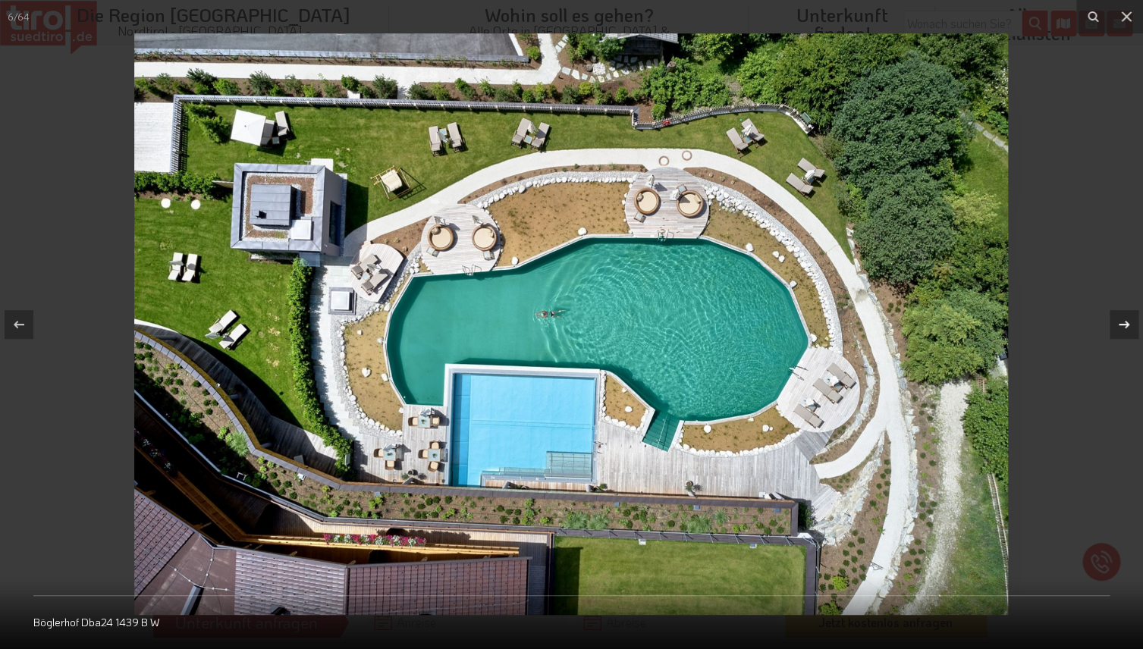
click at [1127, 327] on icon at bounding box center [1124, 325] width 11 height 8
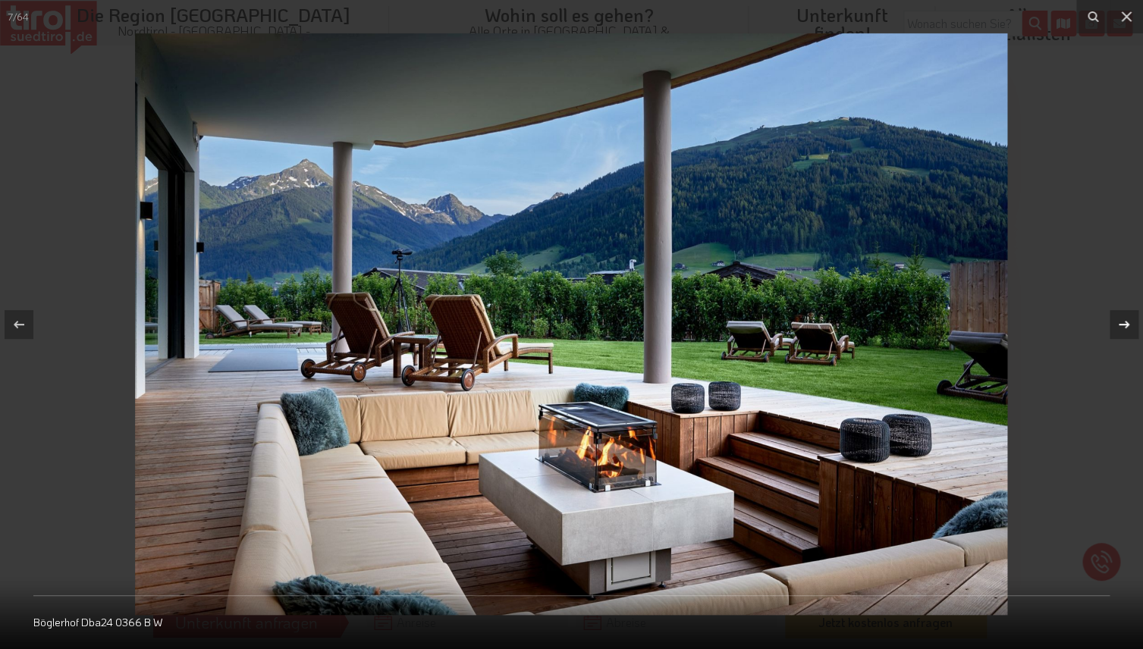
click at [1127, 327] on icon at bounding box center [1124, 325] width 11 height 8
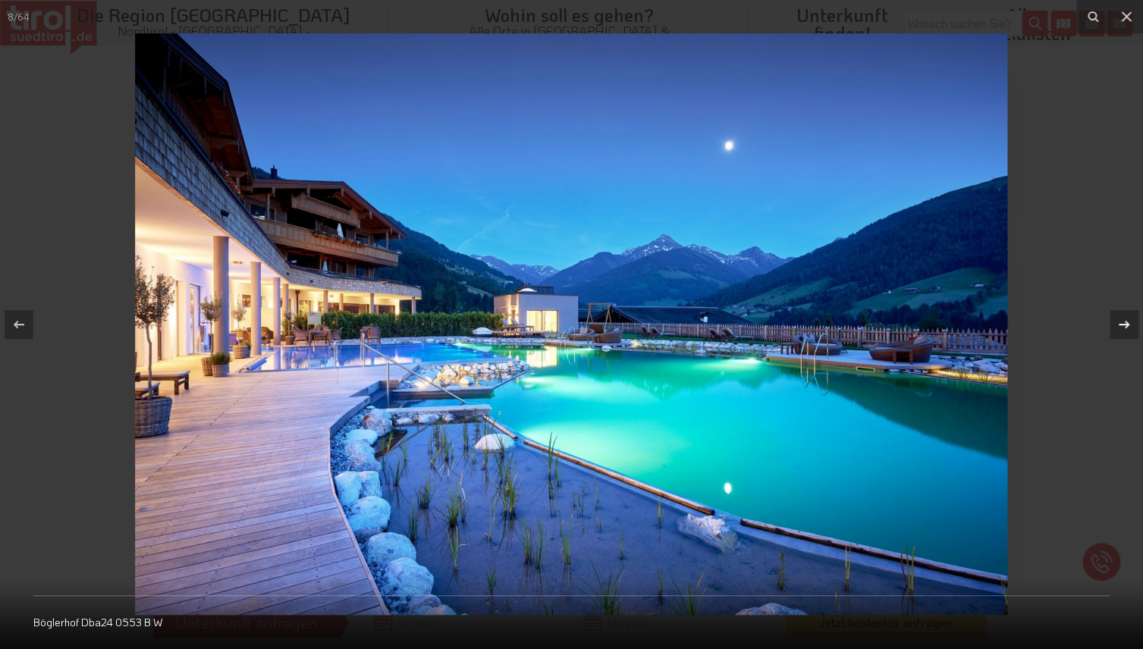
click at [1127, 327] on icon at bounding box center [1124, 325] width 11 height 8
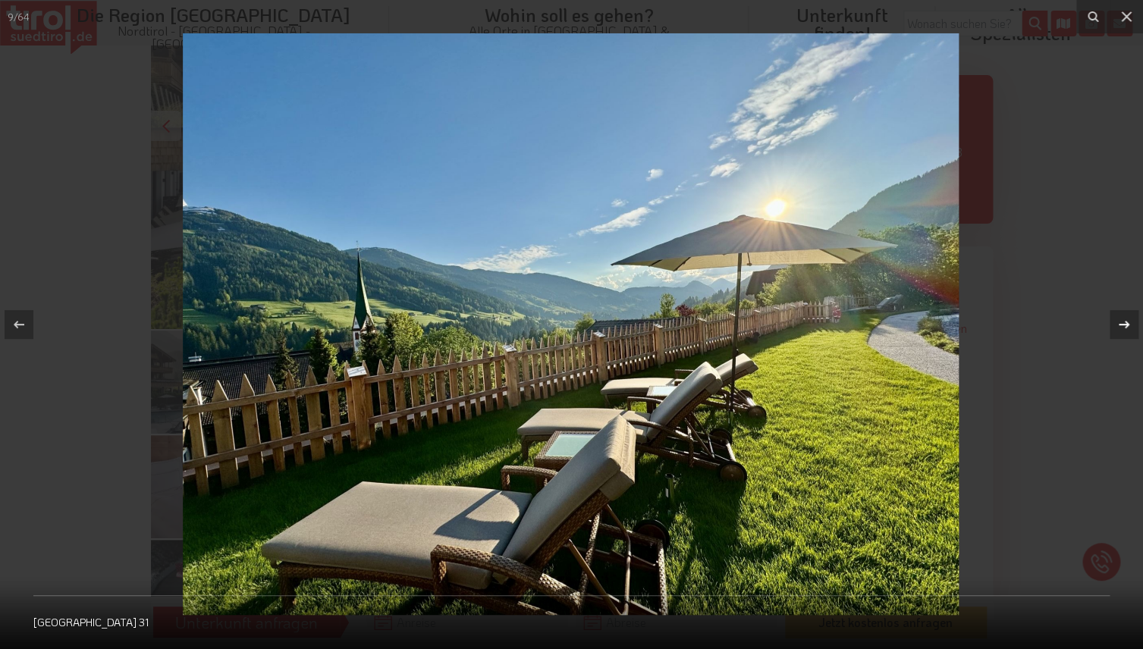
click at [1127, 327] on icon at bounding box center [1124, 325] width 11 height 8
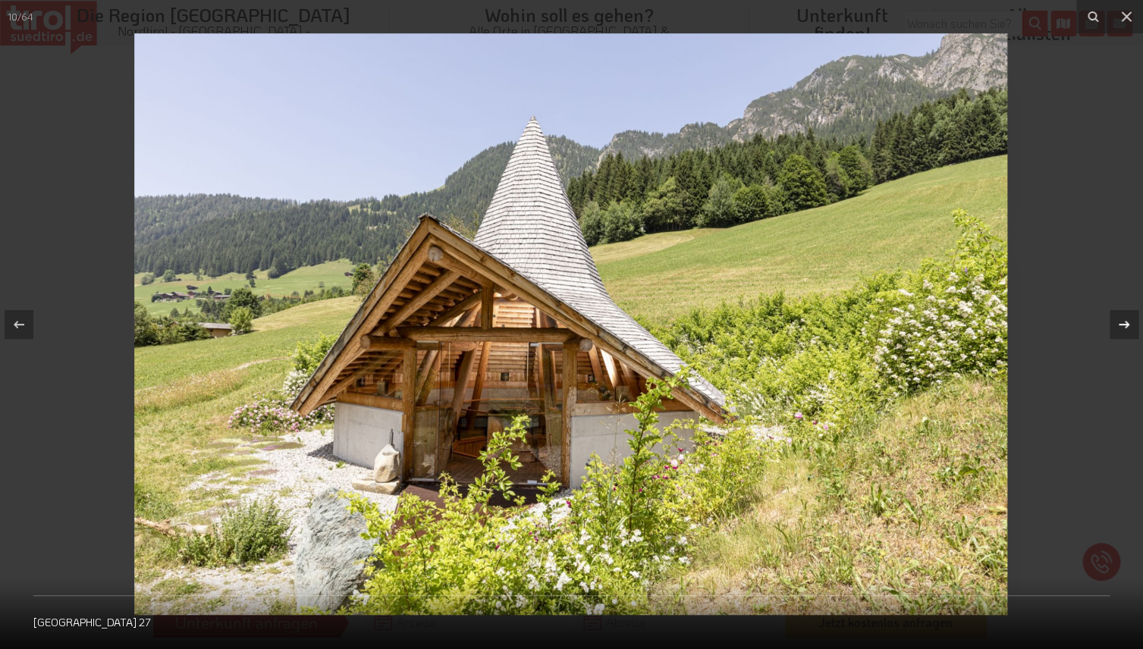
click at [1127, 327] on icon at bounding box center [1124, 325] width 11 height 8
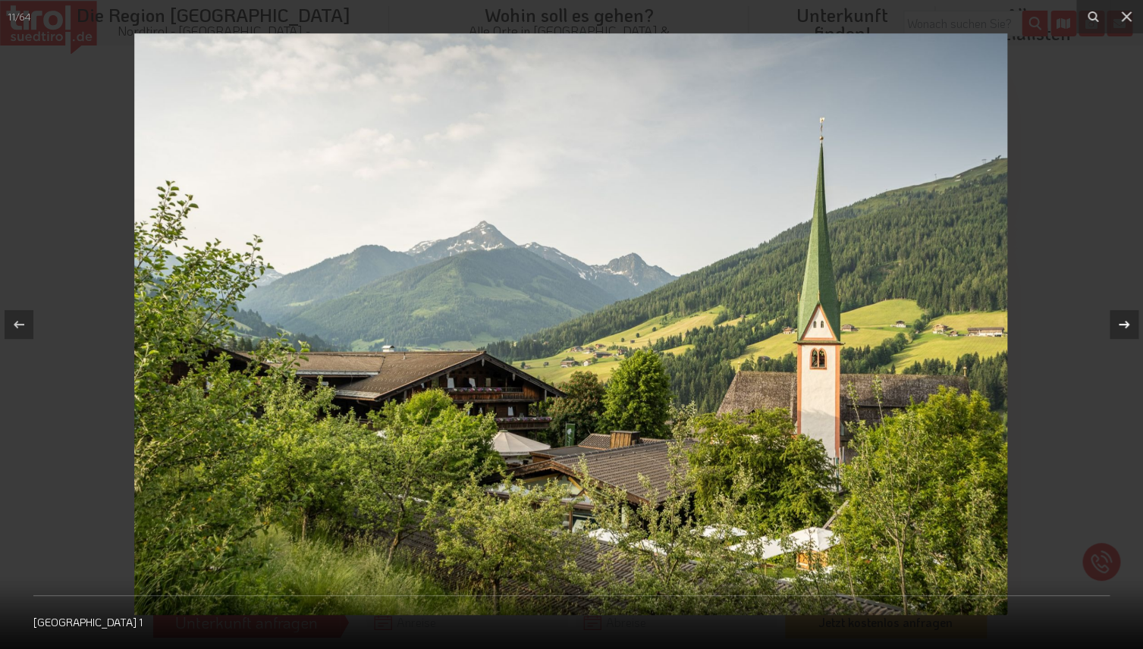
click at [1127, 327] on icon at bounding box center [1124, 325] width 11 height 8
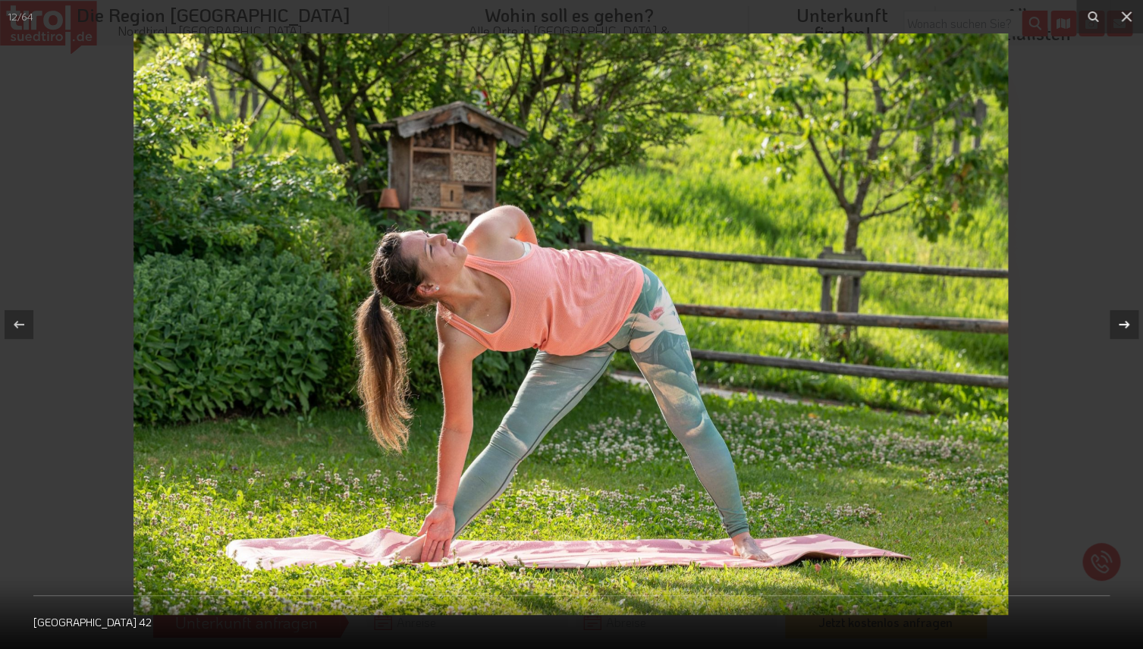
click at [1127, 327] on icon at bounding box center [1124, 325] width 11 height 8
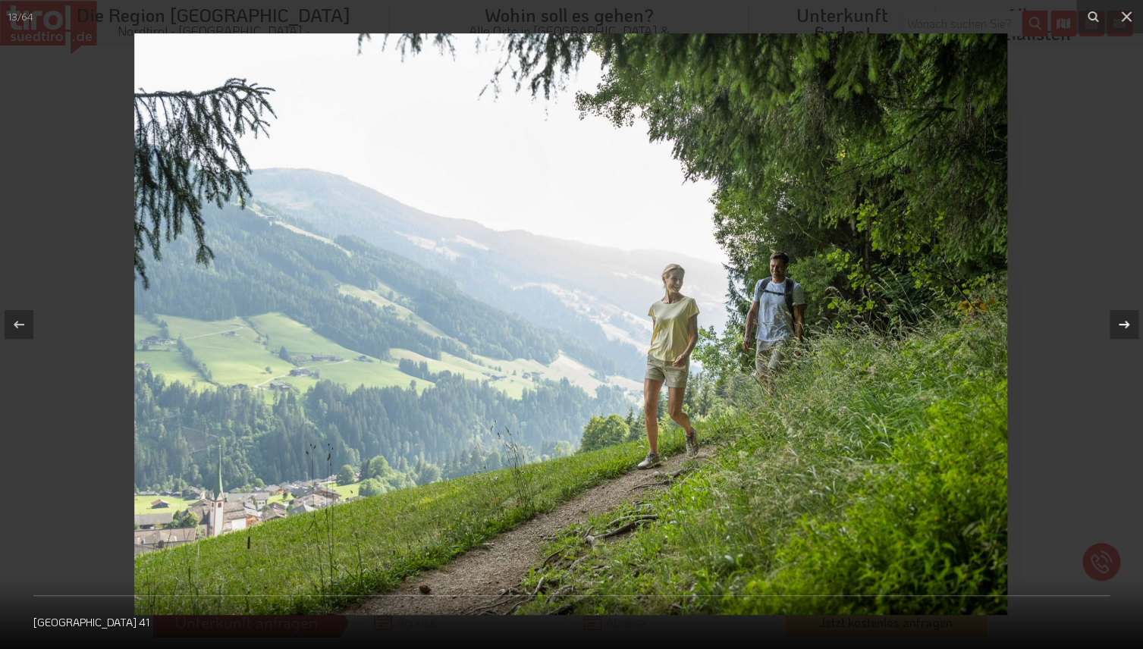
click at [1127, 327] on icon at bounding box center [1124, 325] width 11 height 8
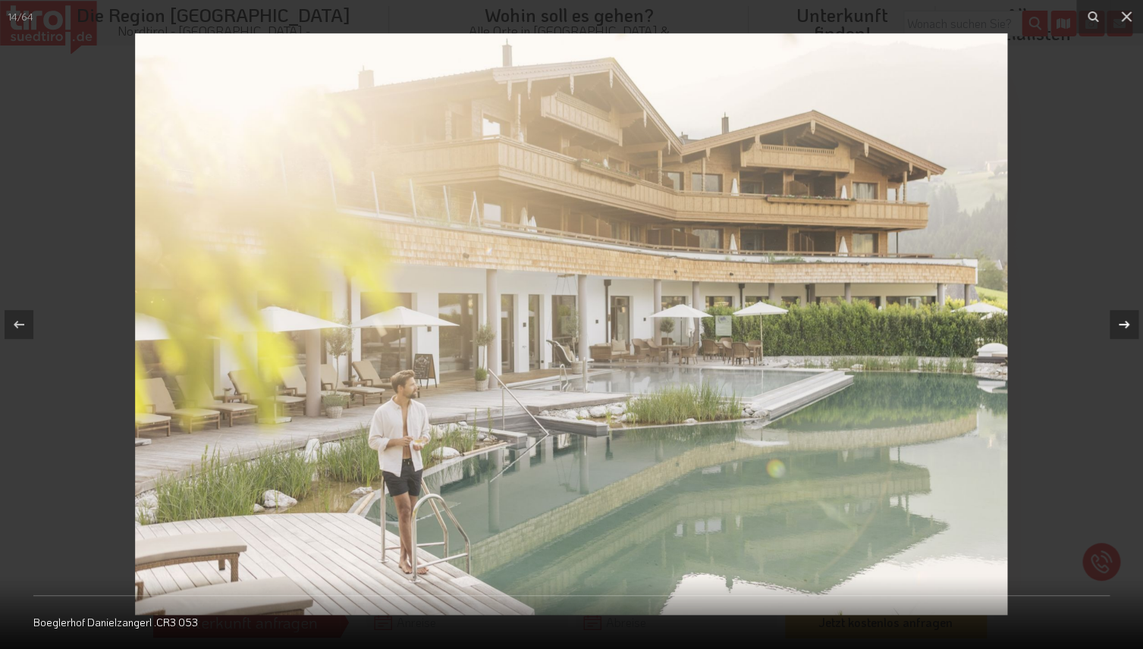
click at [1127, 327] on icon at bounding box center [1124, 325] width 11 height 8
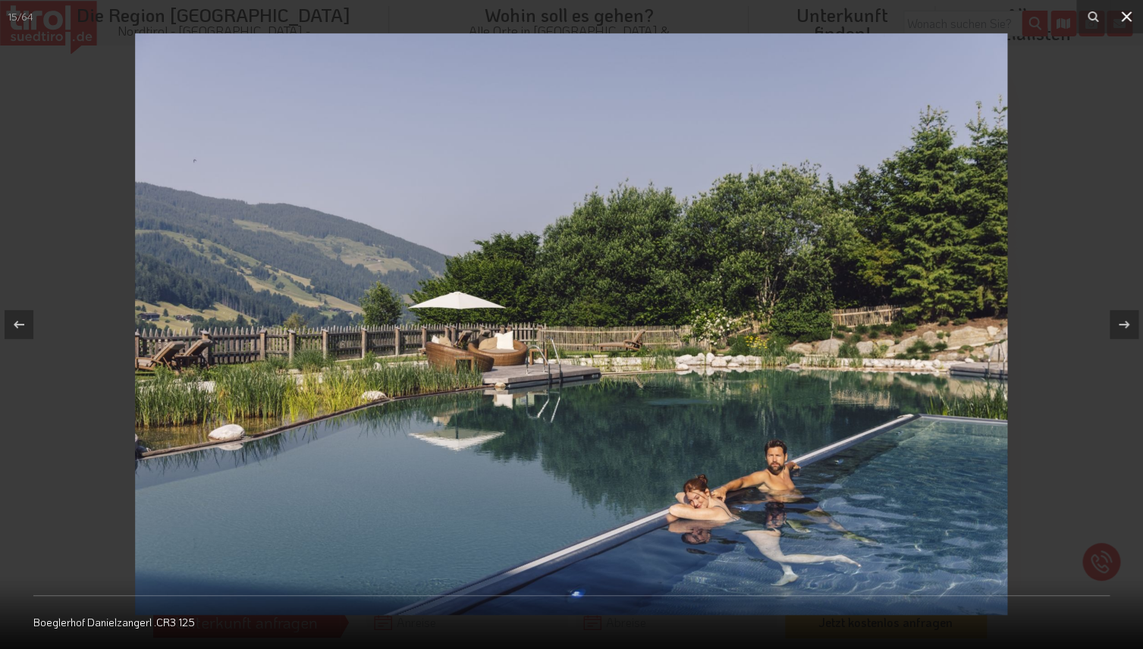
click at [1124, 15] on icon at bounding box center [1126, 16] width 11 height 11
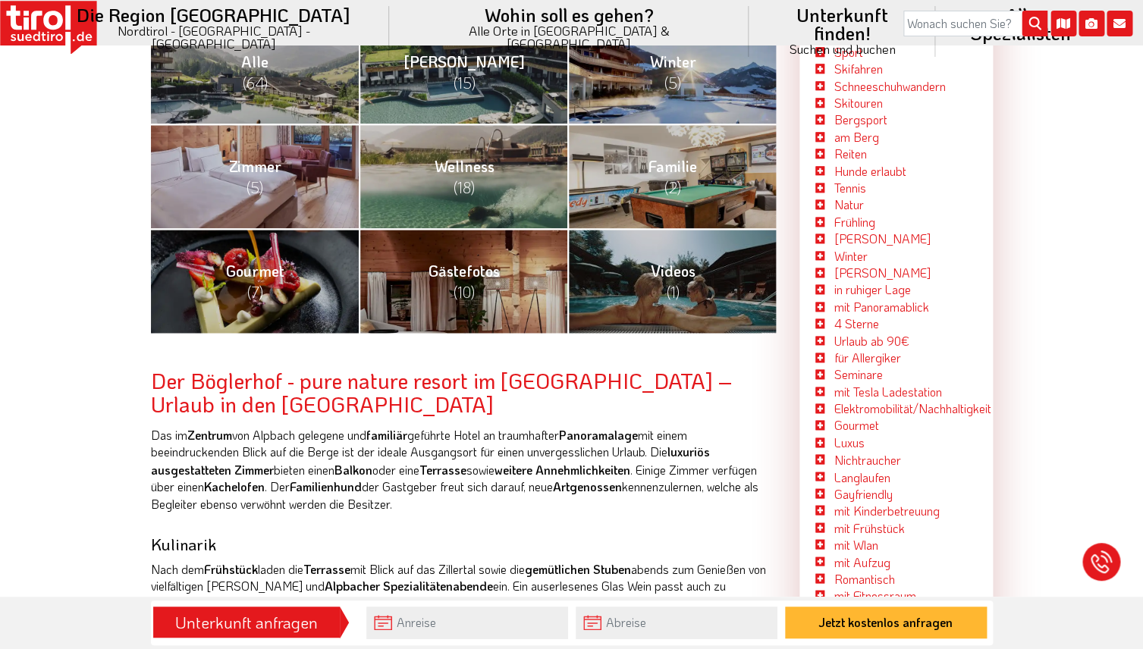
scroll to position [687, 0]
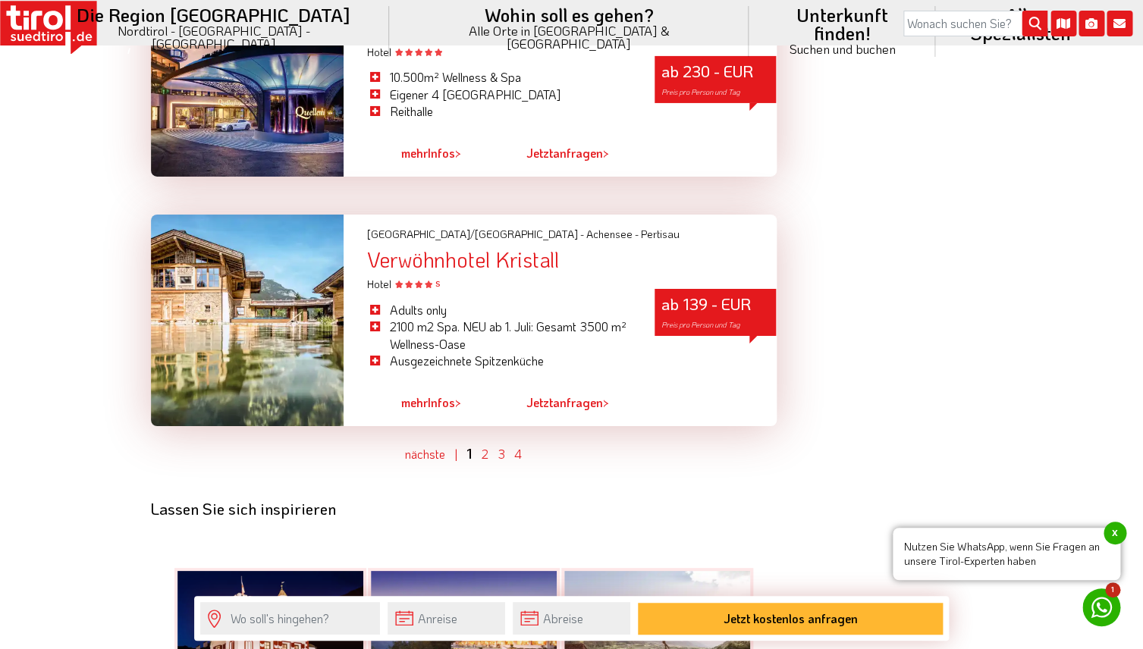
scroll to position [4285, 0]
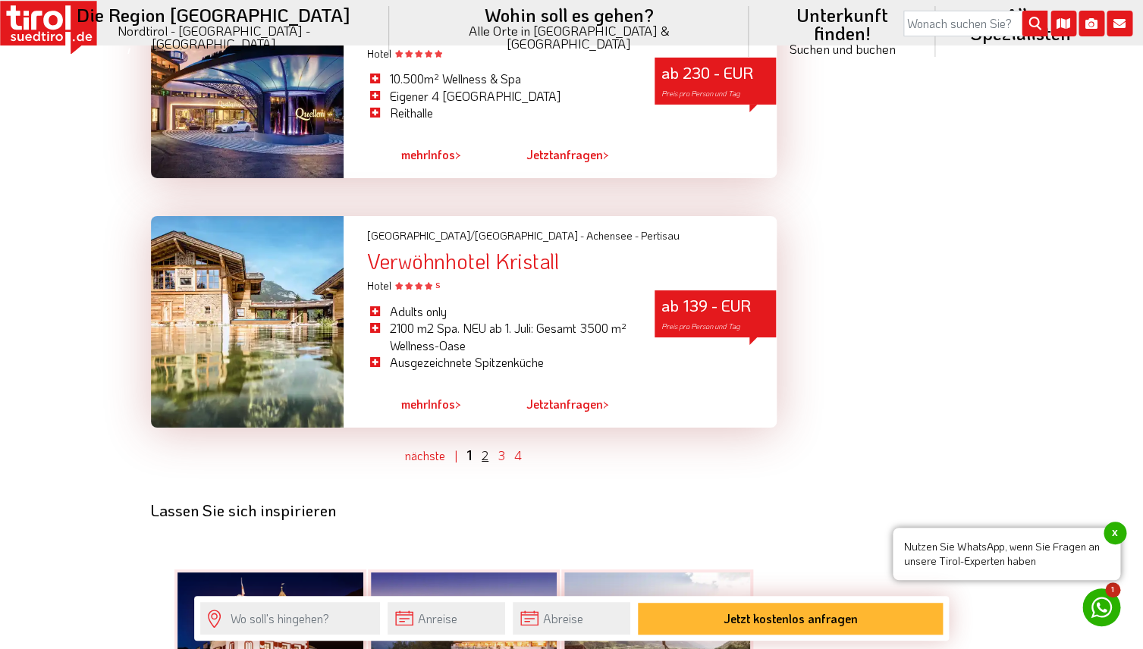
click at [489, 457] on link "2" at bounding box center [485, 456] width 7 height 16
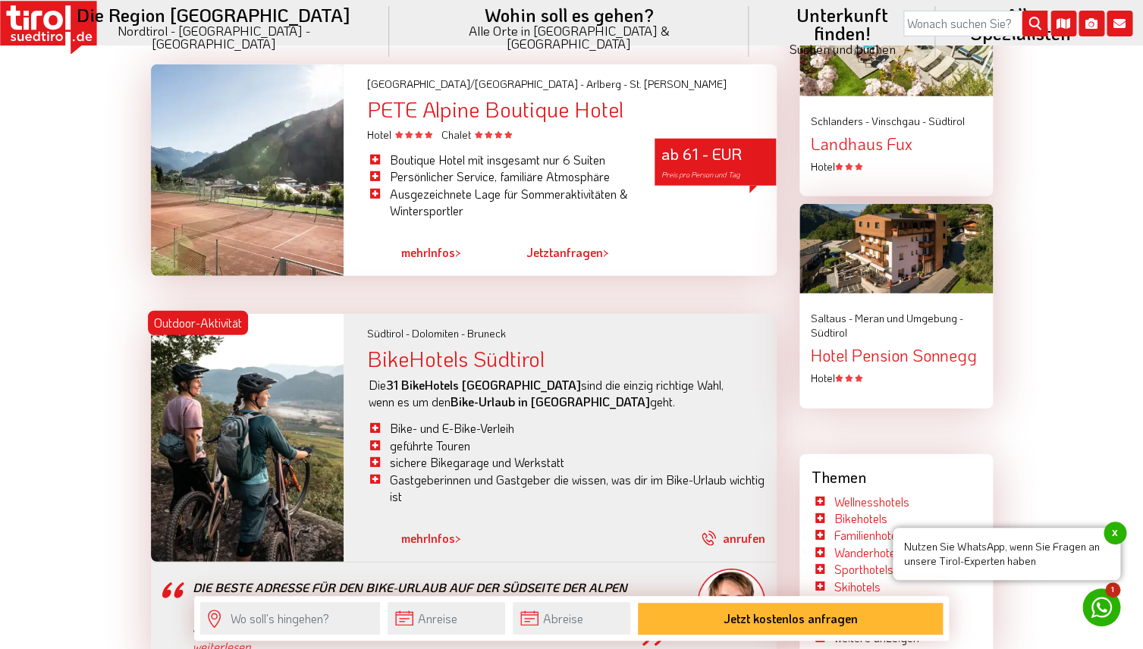
scroll to position [1391, 0]
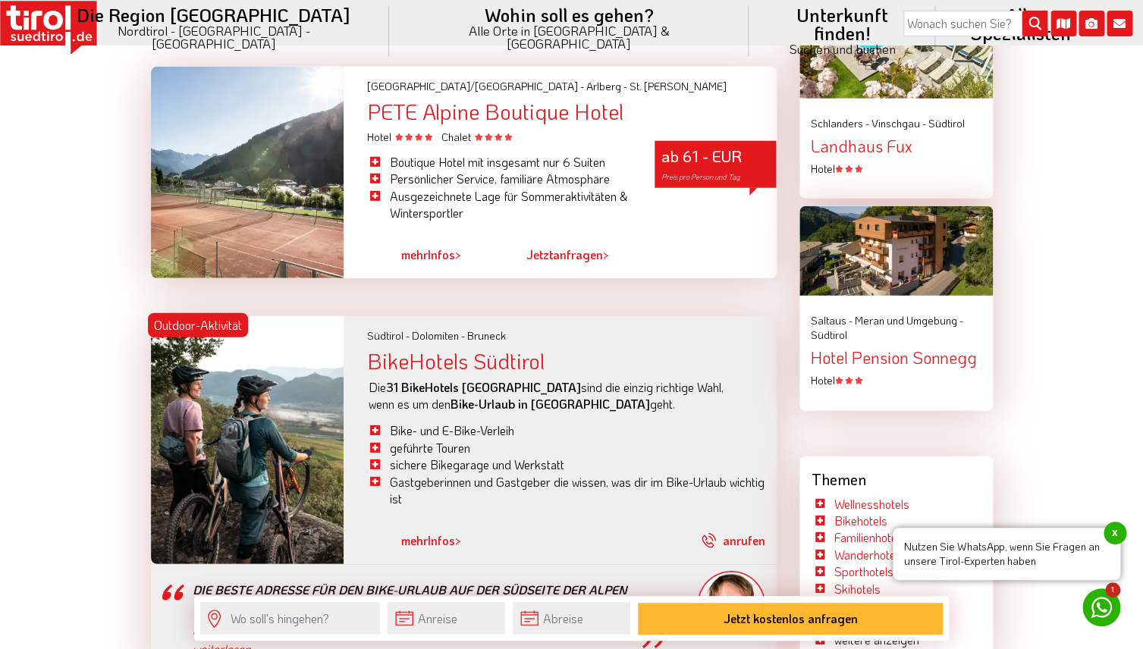
click at [483, 124] on div "PETE Alpine Boutique Hotel" at bounding box center [571, 112] width 410 height 24
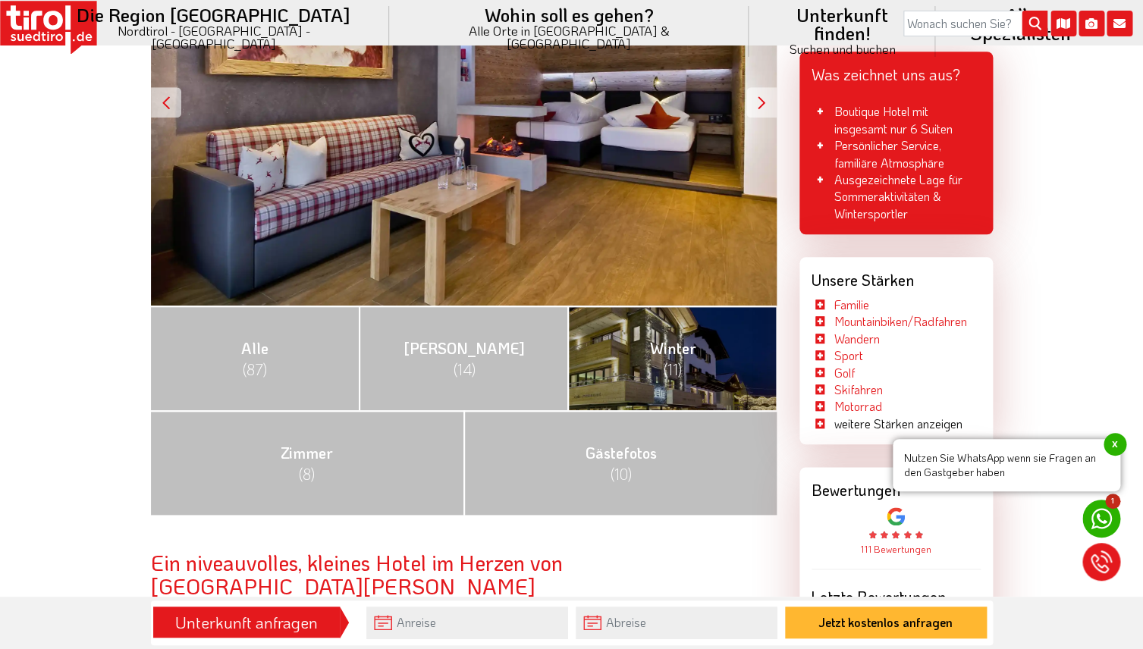
scroll to position [400, 0]
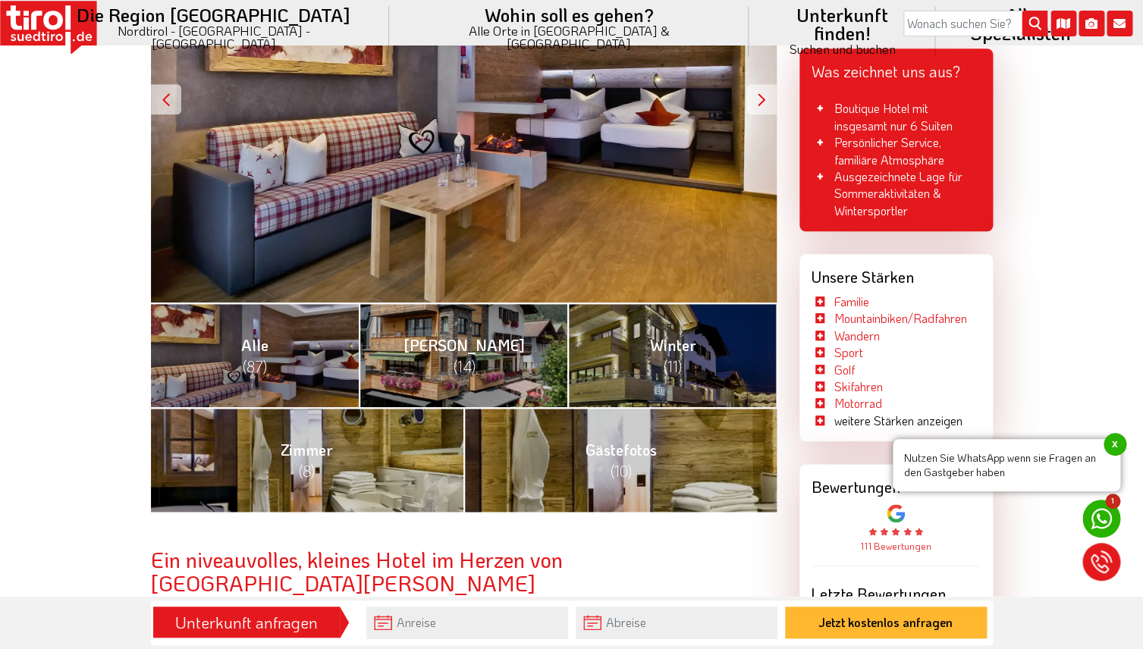
click at [855, 421] on li "weitere Stärken anzeigen" at bounding box center [887, 421] width 151 height 17
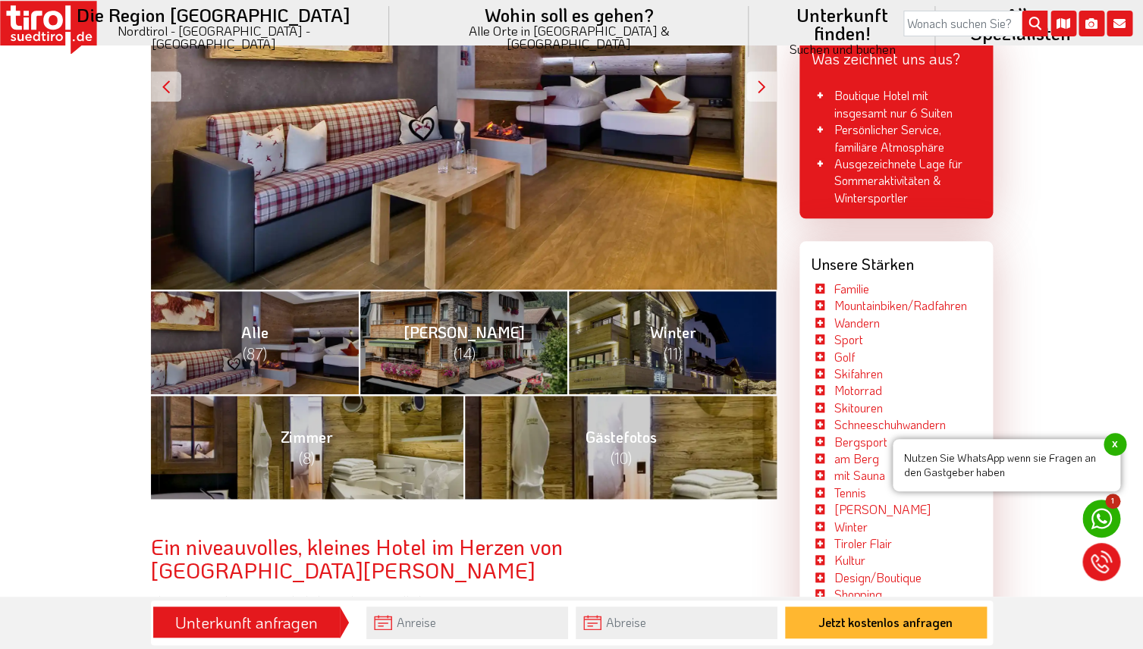
scroll to position [384, 0]
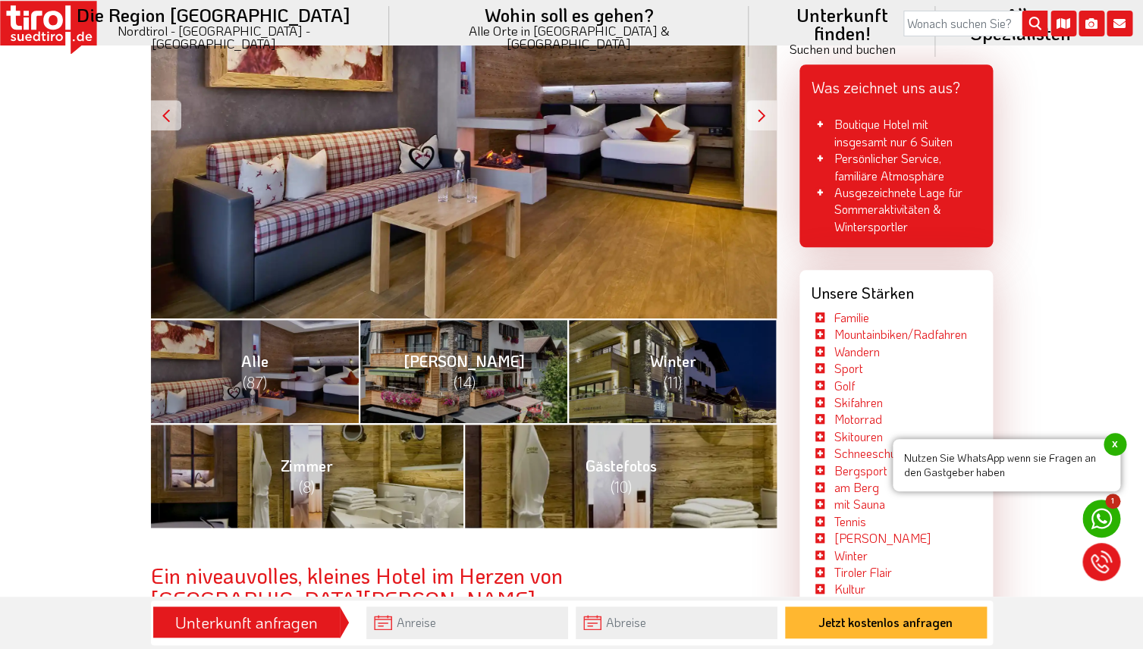
click at [556, 196] on div "ab 61 - EUR Preis pro Person und Tag" at bounding box center [464, 115] width 626 height 407
click at [440, 158] on div "ab 61 - EUR Preis pro Person und Tag" at bounding box center [464, 115] width 626 height 407
click at [763, 111] on div at bounding box center [762, 115] width 30 height 30
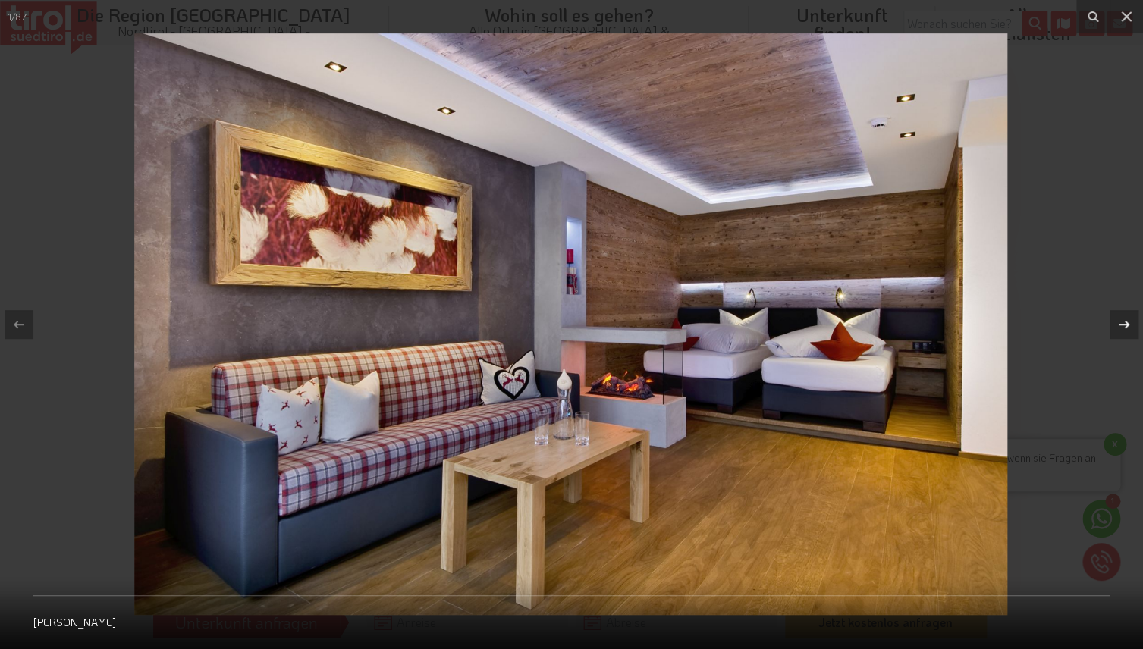
click at [1124, 328] on icon at bounding box center [1124, 325] width 18 height 18
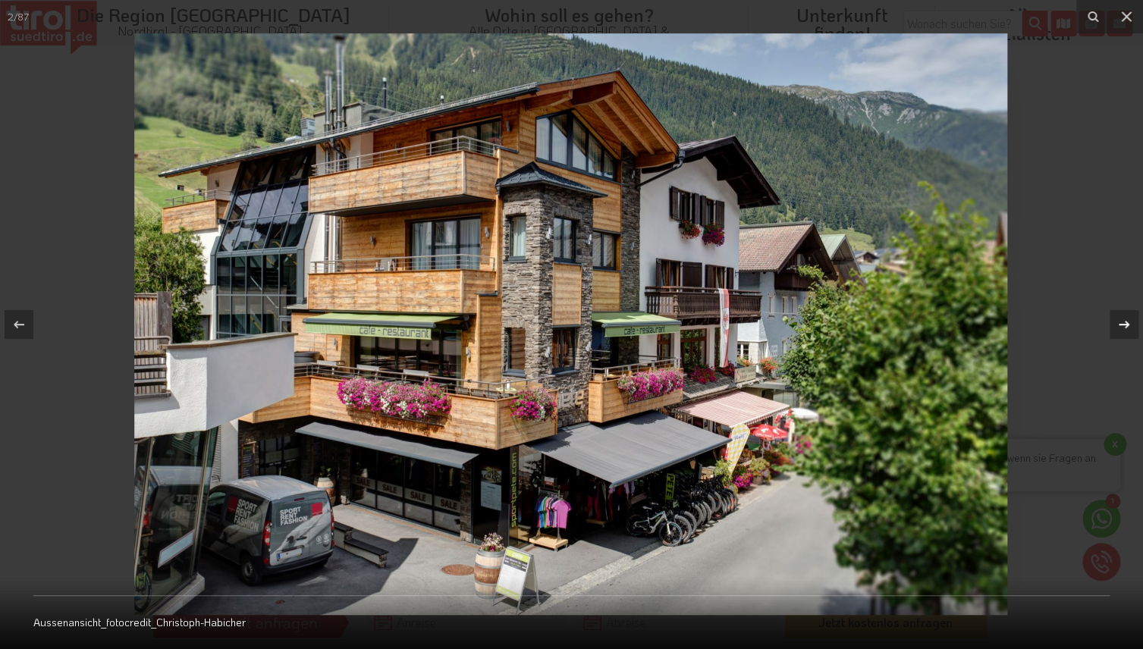
click at [1124, 328] on icon at bounding box center [1124, 325] width 18 height 18
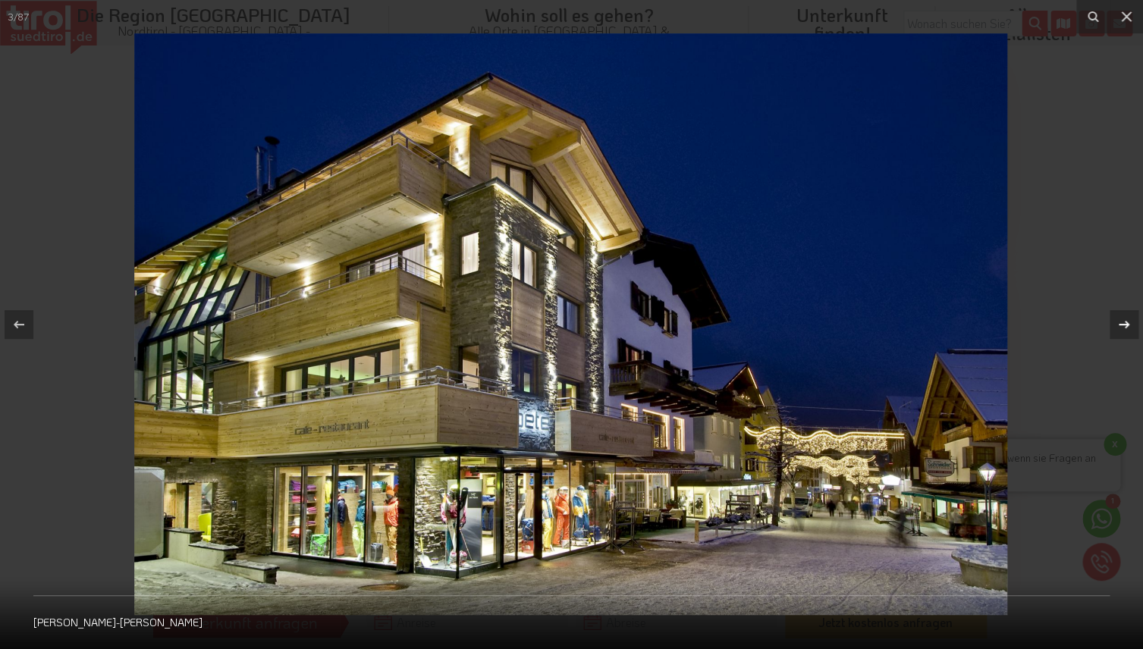
click at [1124, 328] on icon at bounding box center [1124, 325] width 18 height 18
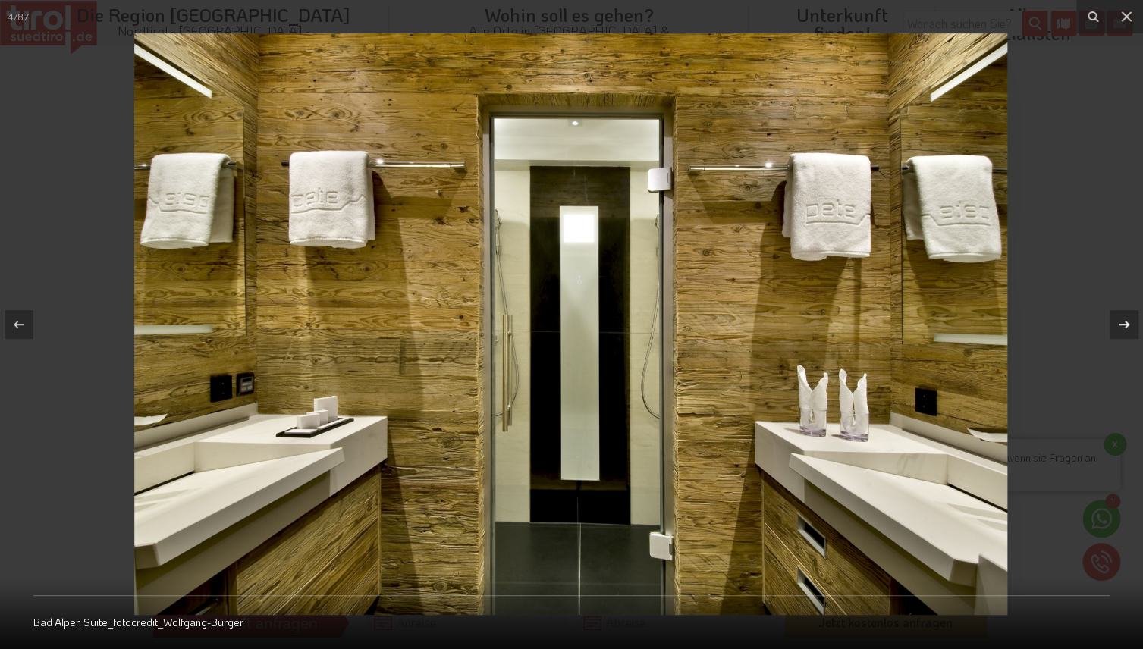
click at [1124, 328] on icon at bounding box center [1124, 325] width 18 height 18
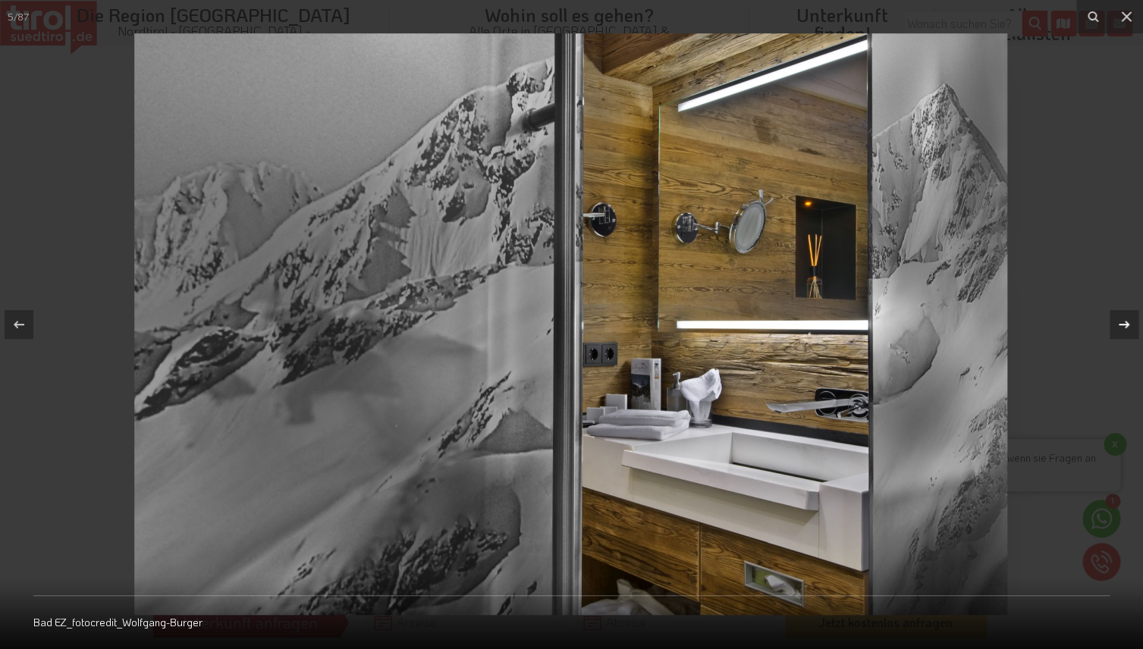
click at [1124, 328] on icon at bounding box center [1124, 325] width 18 height 18
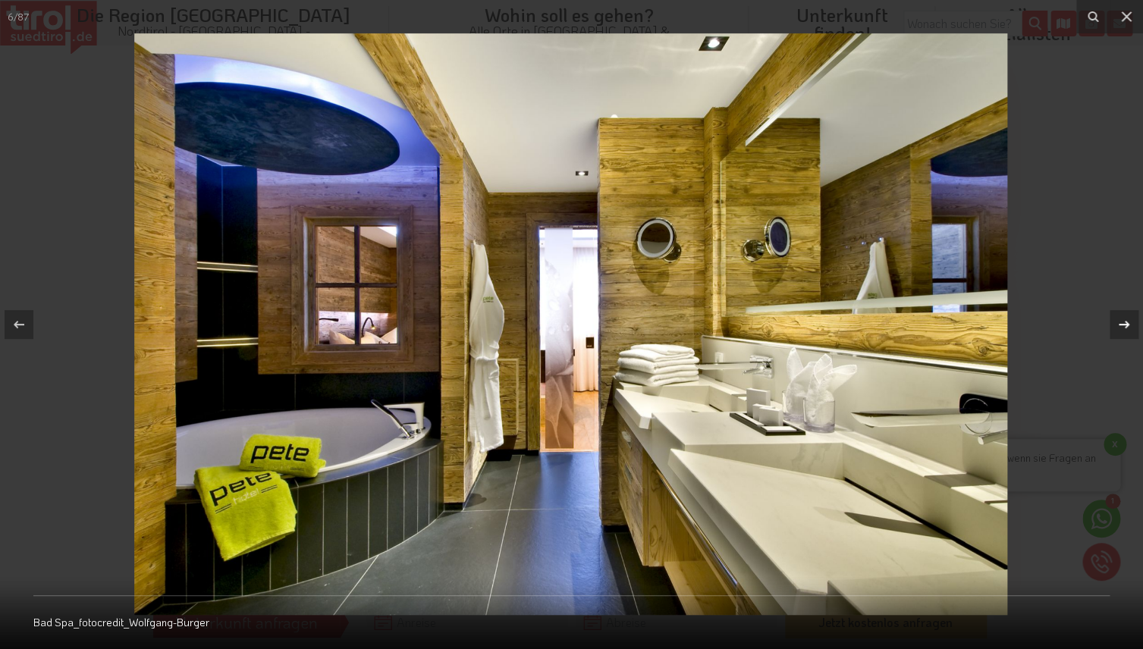
click at [1124, 328] on icon at bounding box center [1124, 325] width 18 height 18
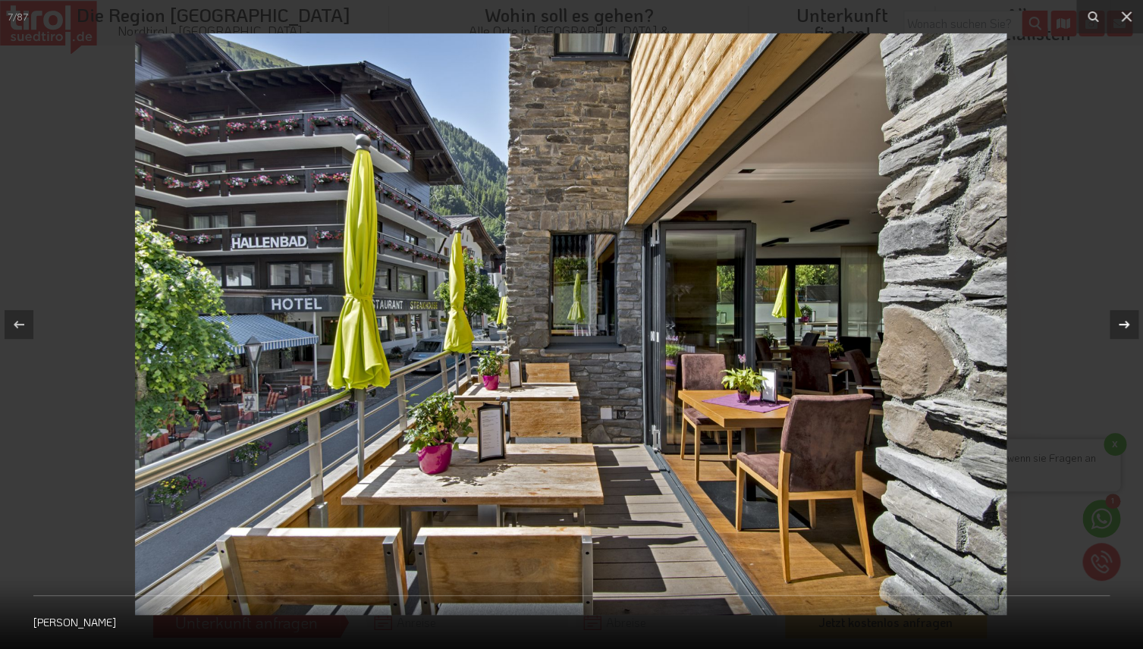
click at [1124, 328] on icon at bounding box center [1124, 325] width 18 height 18
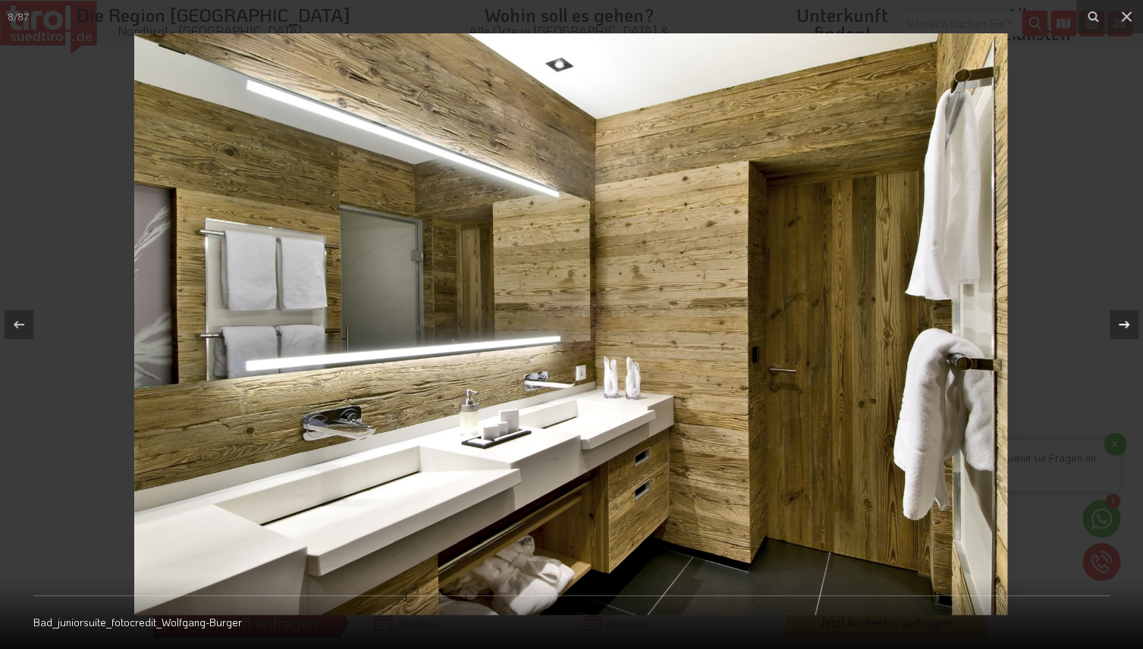
click at [1124, 328] on icon at bounding box center [1124, 325] width 18 height 18
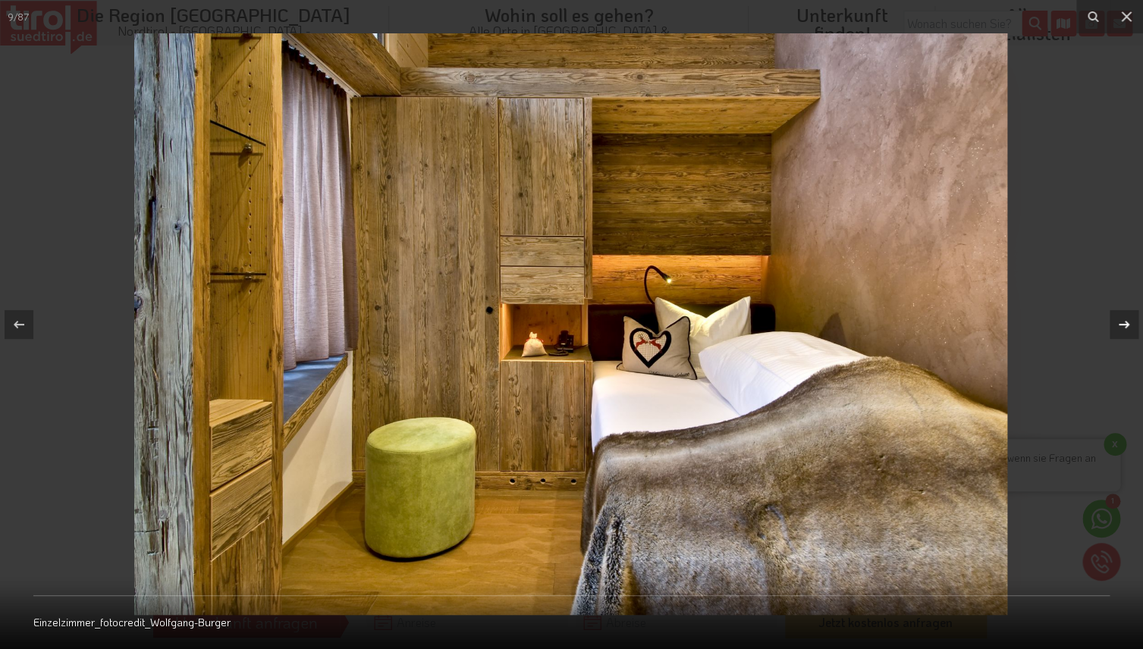
click at [1124, 328] on icon at bounding box center [1124, 325] width 18 height 18
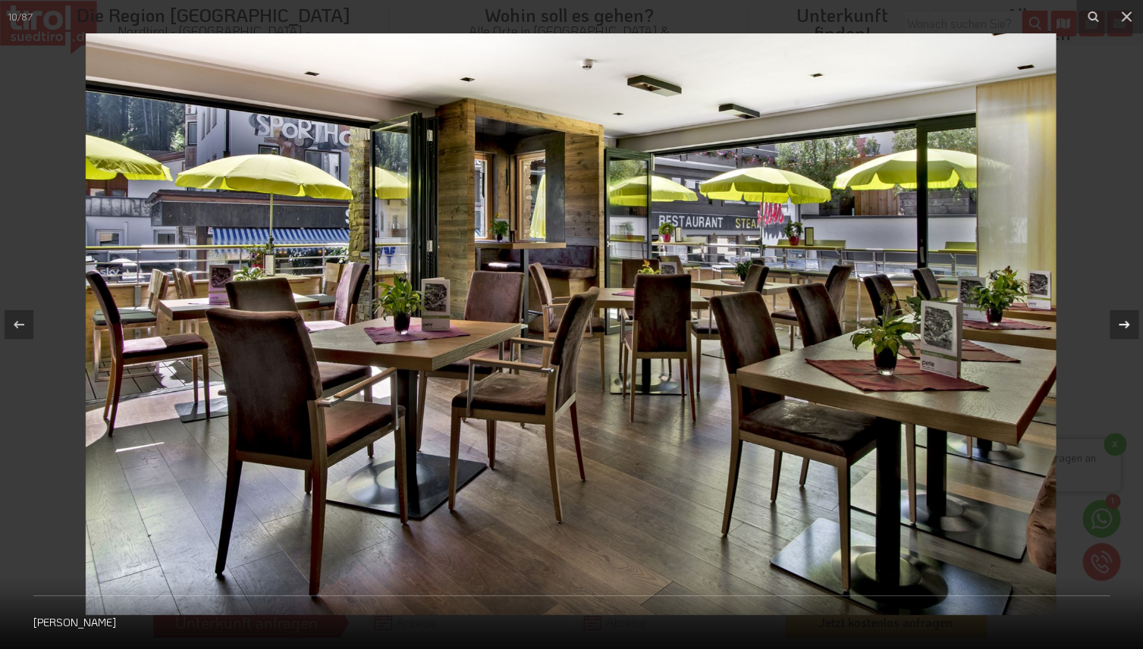
click at [1124, 328] on icon at bounding box center [1124, 325] width 18 height 18
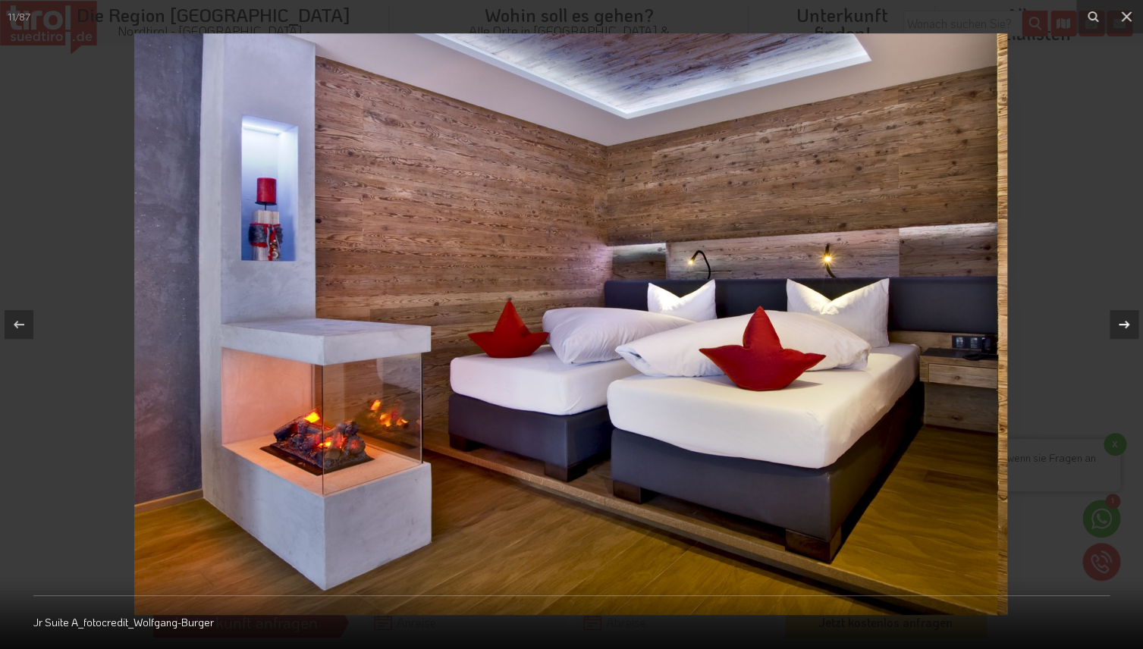
click at [1124, 328] on icon at bounding box center [1124, 325] width 18 height 18
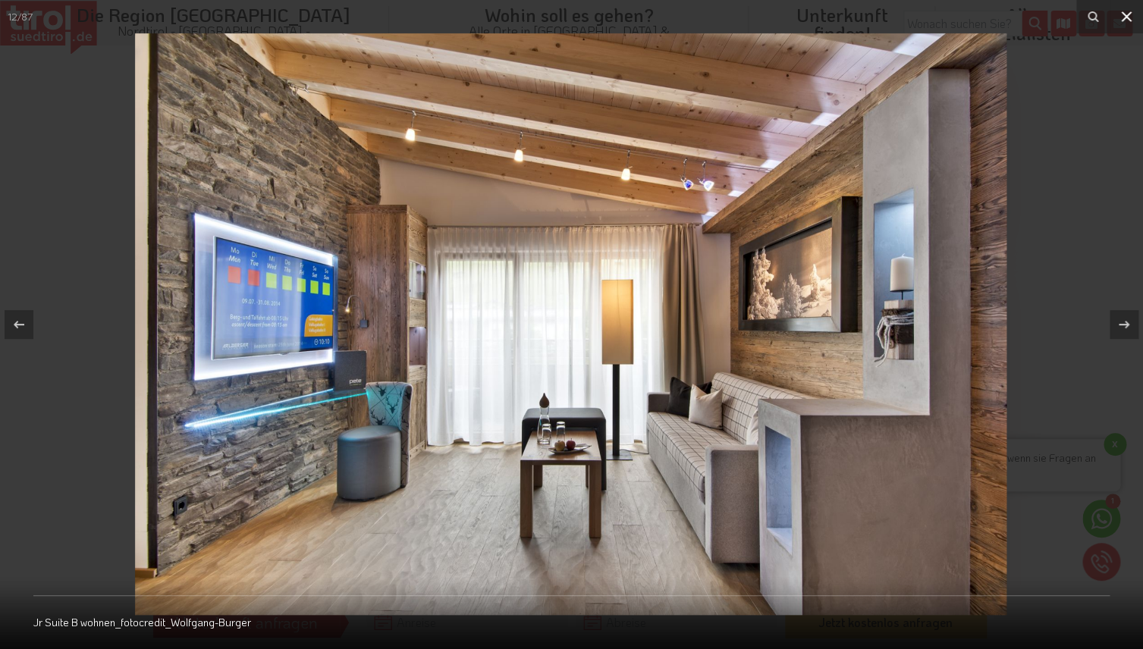
click at [1125, 24] on icon at bounding box center [1127, 17] width 18 height 18
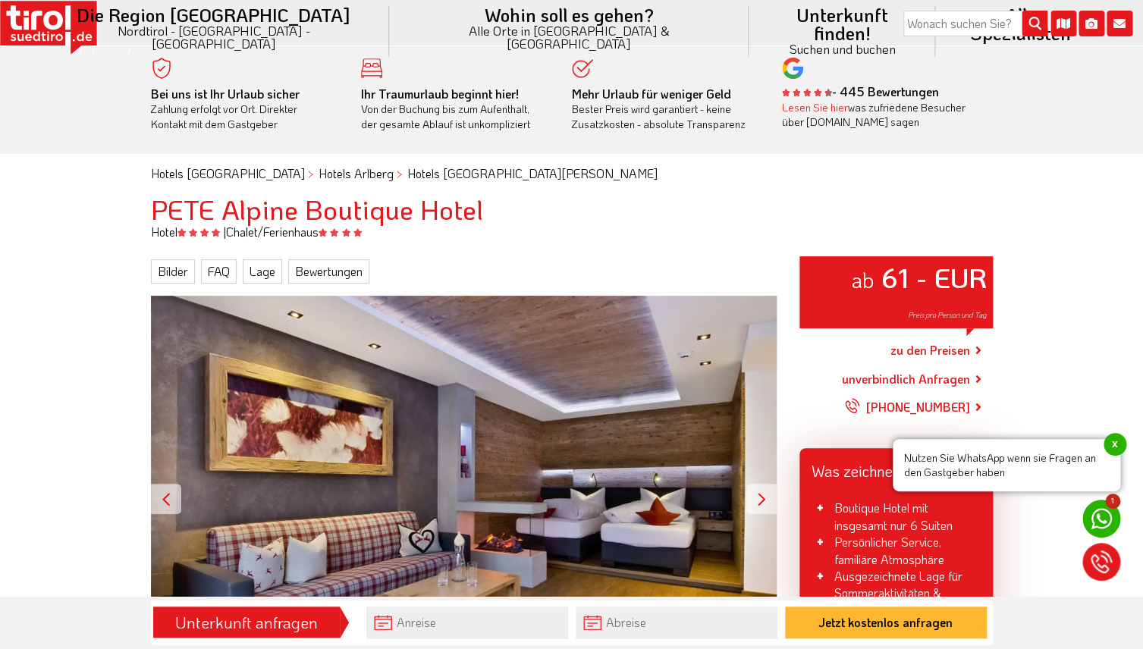
drag, startPoint x: 369, startPoint y: 277, endPoint x: 11, endPoint y: -10, distance: 459.4
click at [11, 0] on html "Die Region Tirol Nordtirol - Südtirol - Osttirol Tirol/Nordtirol Tirol/Nordtiro…" at bounding box center [571, 324] width 1143 height 649
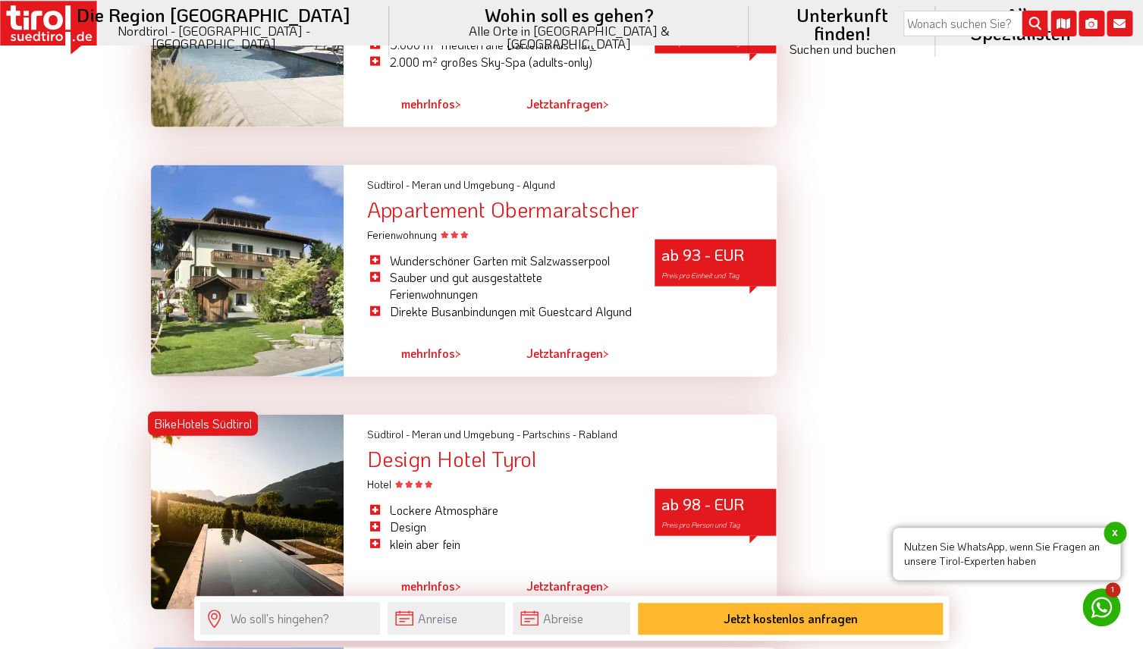
scroll to position [3397, 0]
